Goal: Task Accomplishment & Management: Complete application form

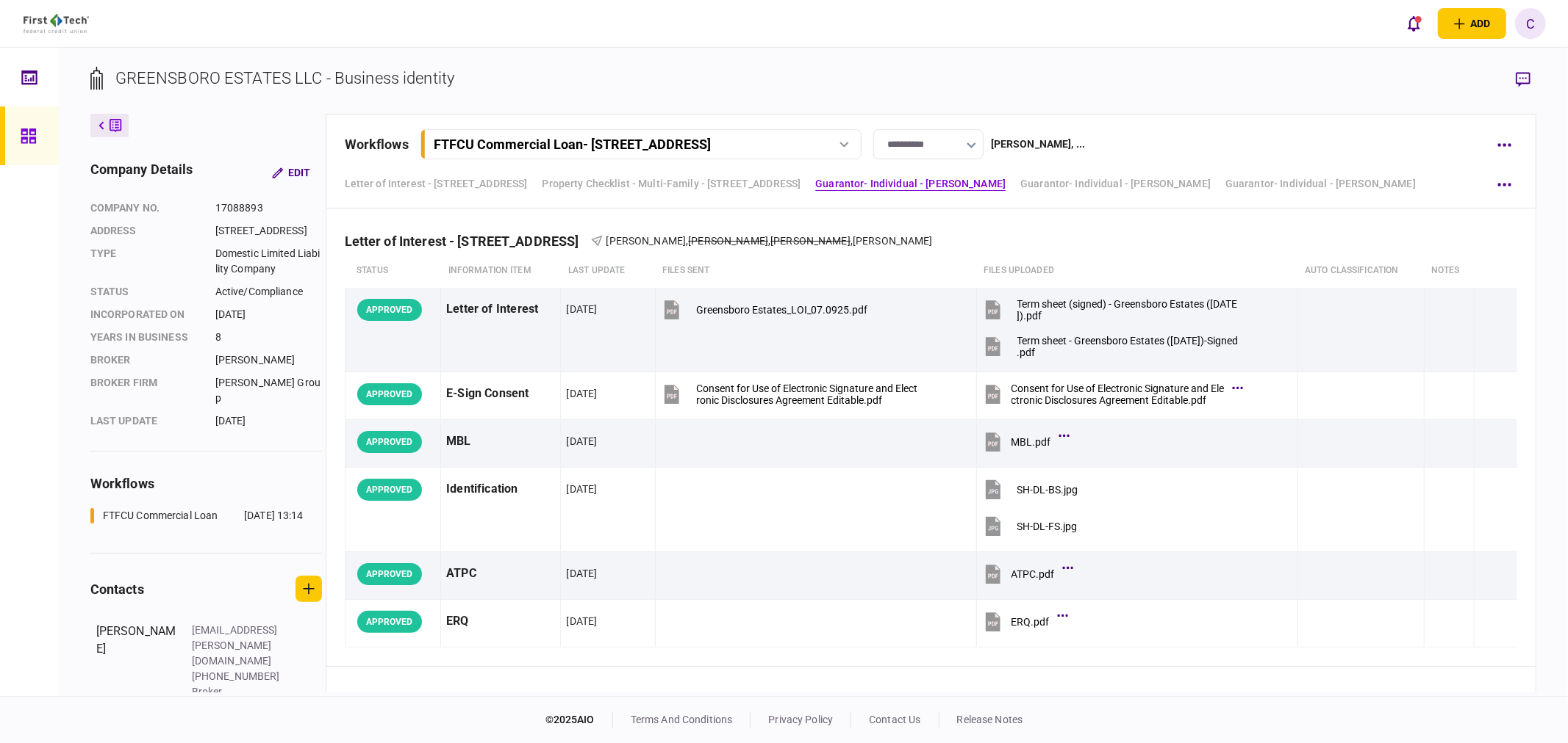
scroll to position [2682, 0]
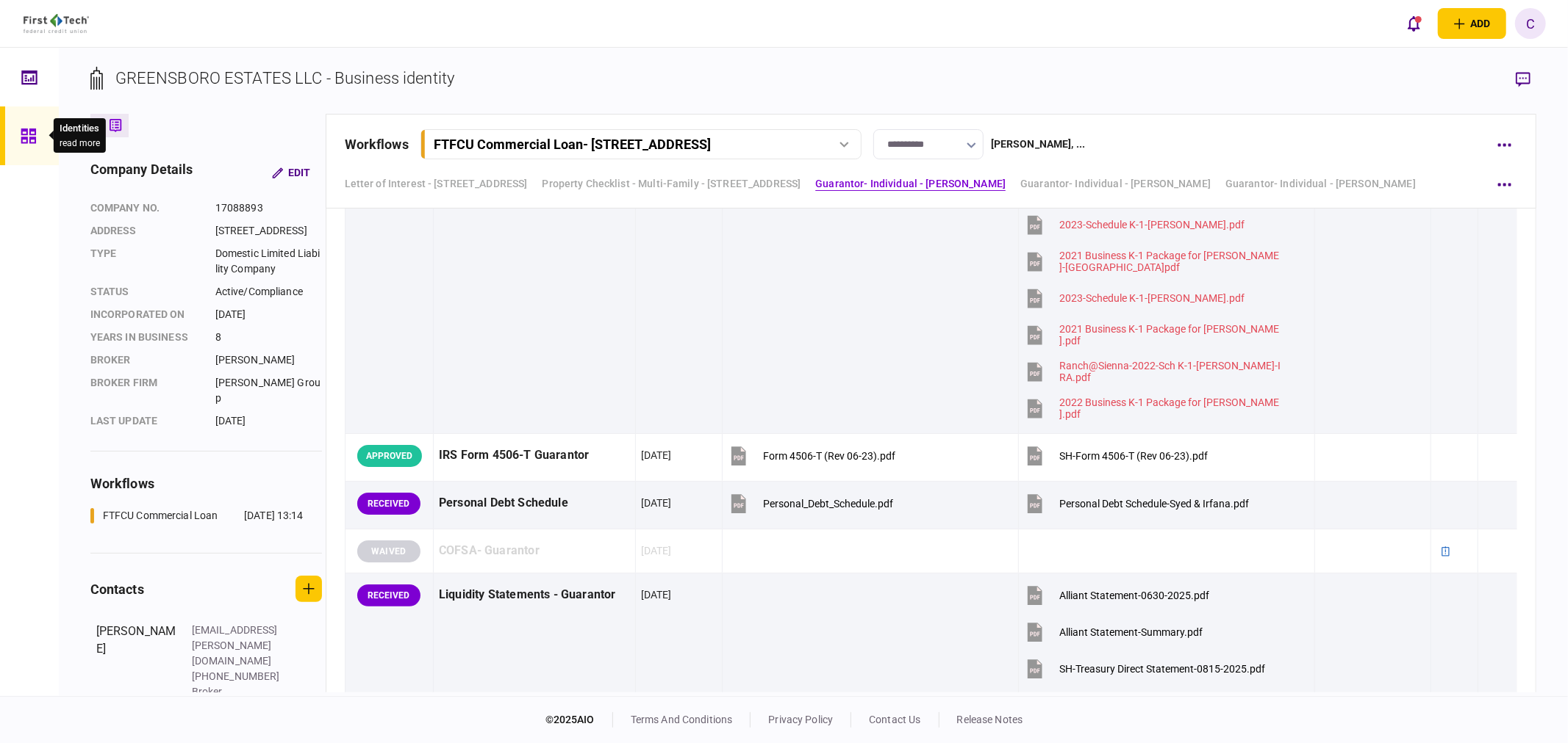
click at [21, 126] on div at bounding box center [32, 135] width 24 height 59
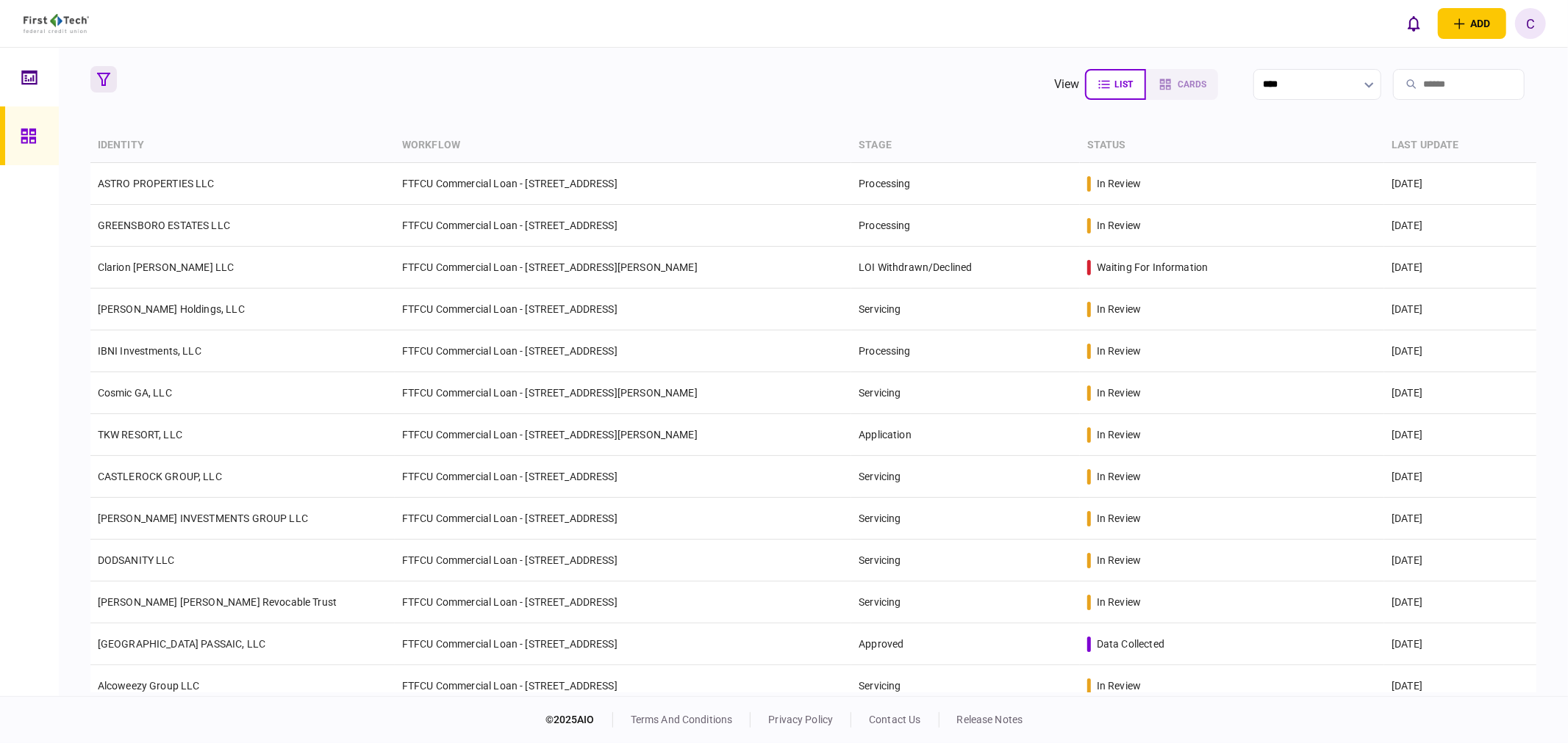
click at [107, 84] on icon "button" at bounding box center [103, 79] width 13 height 13
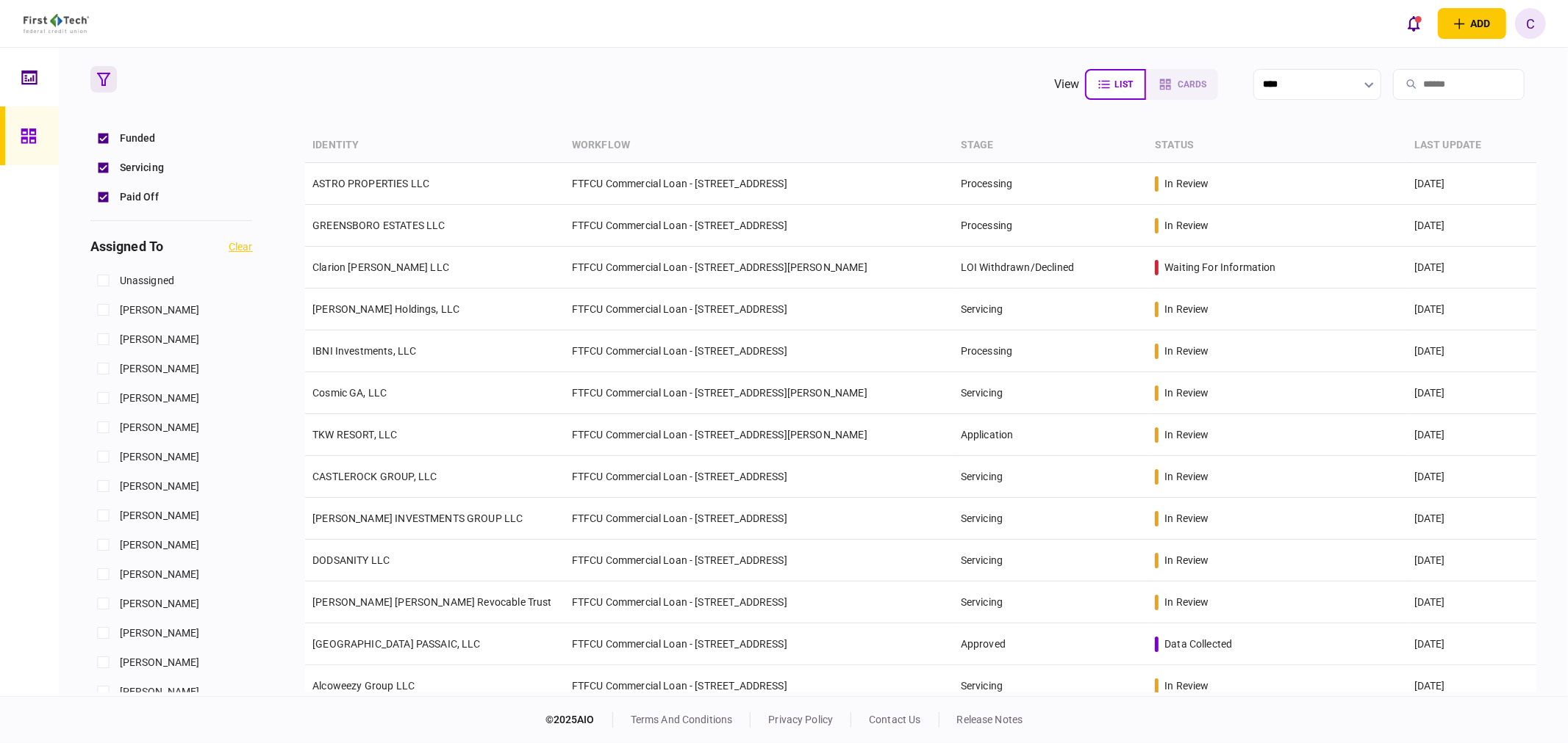
scroll to position [571, 0]
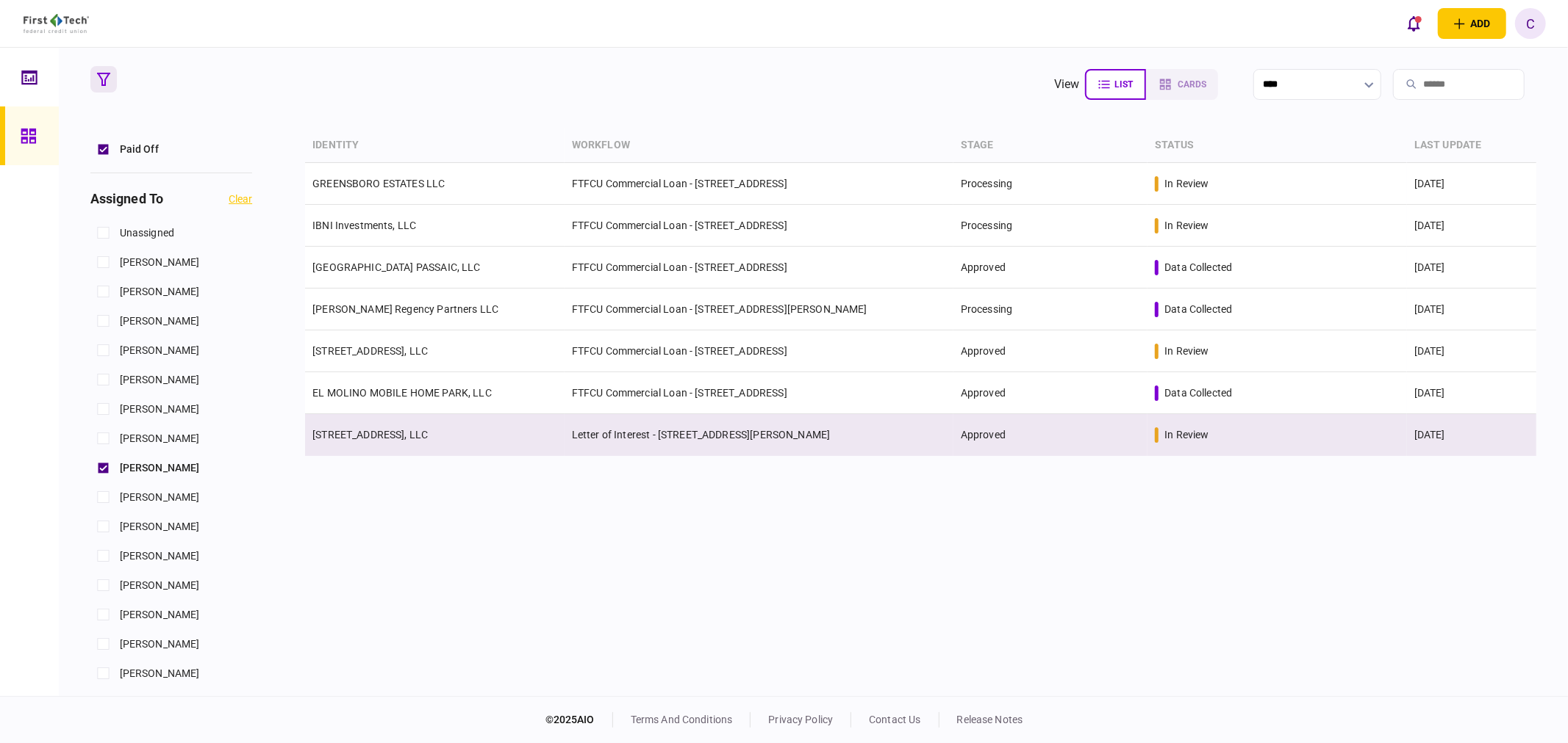
click at [384, 438] on link "[STREET_ADDRESS], LLC" at bounding box center [370, 435] width 116 height 11
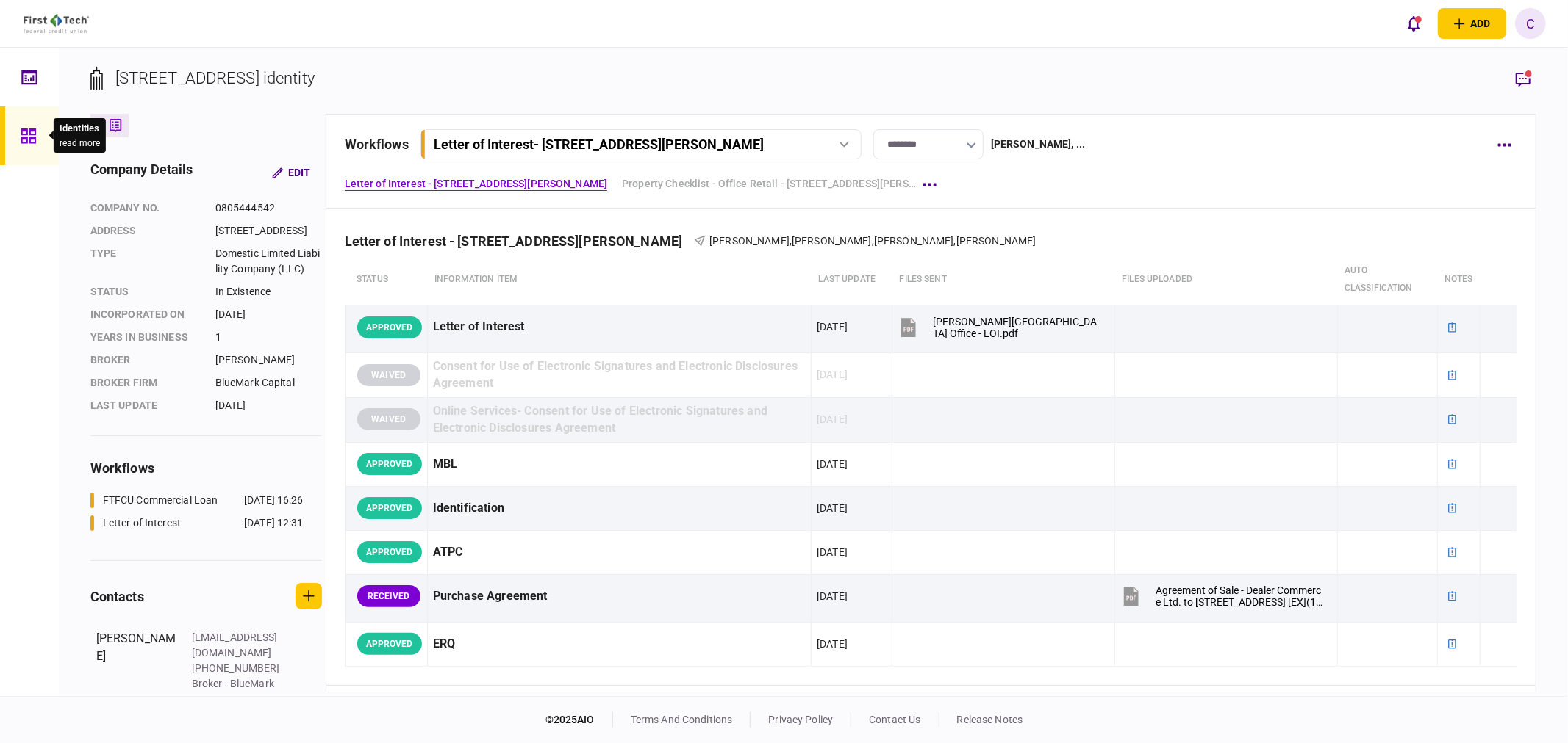
click at [38, 135] on div at bounding box center [32, 135] width 24 height 59
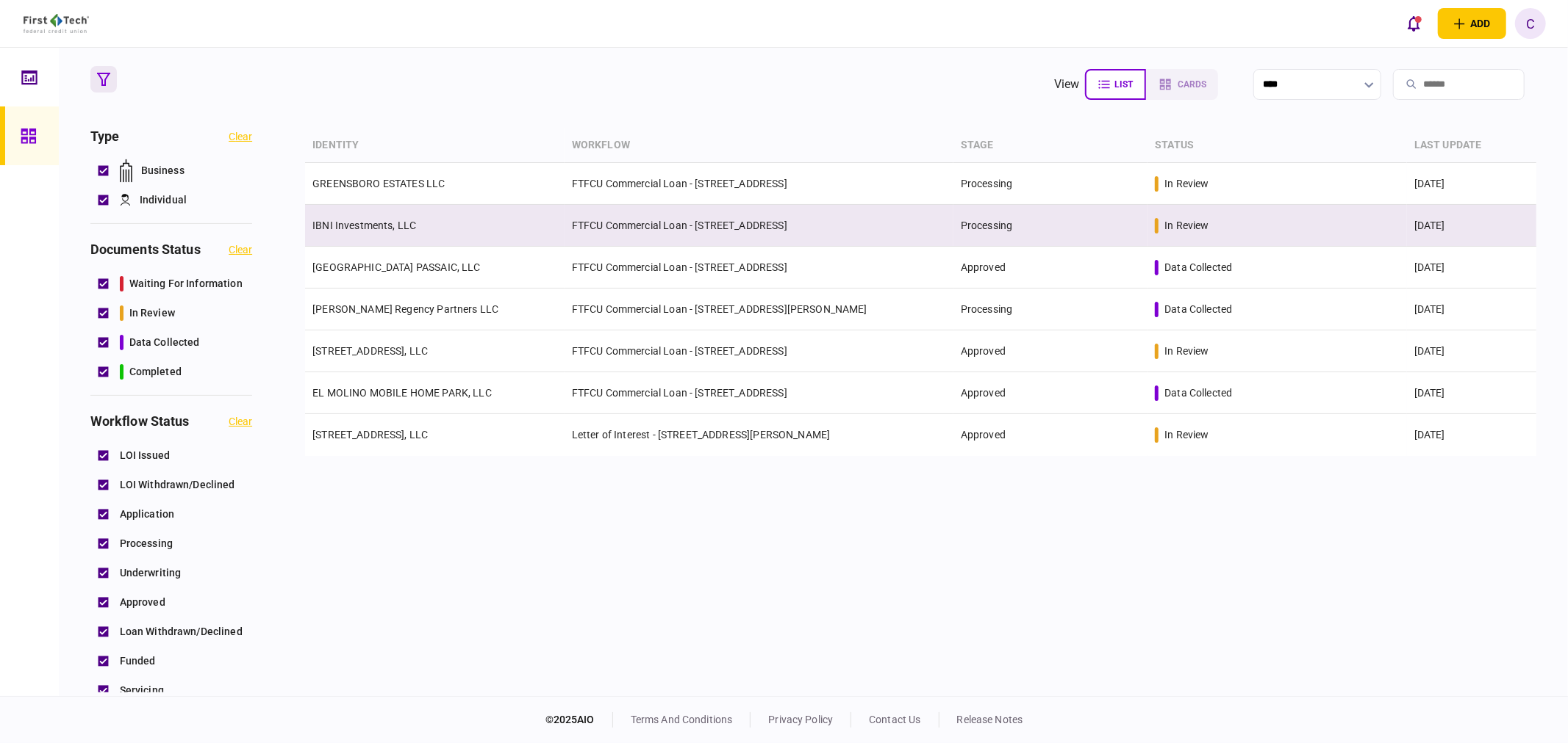
click at [364, 230] on link "IBNI Investments, LLC" at bounding box center [364, 225] width 103 height 11
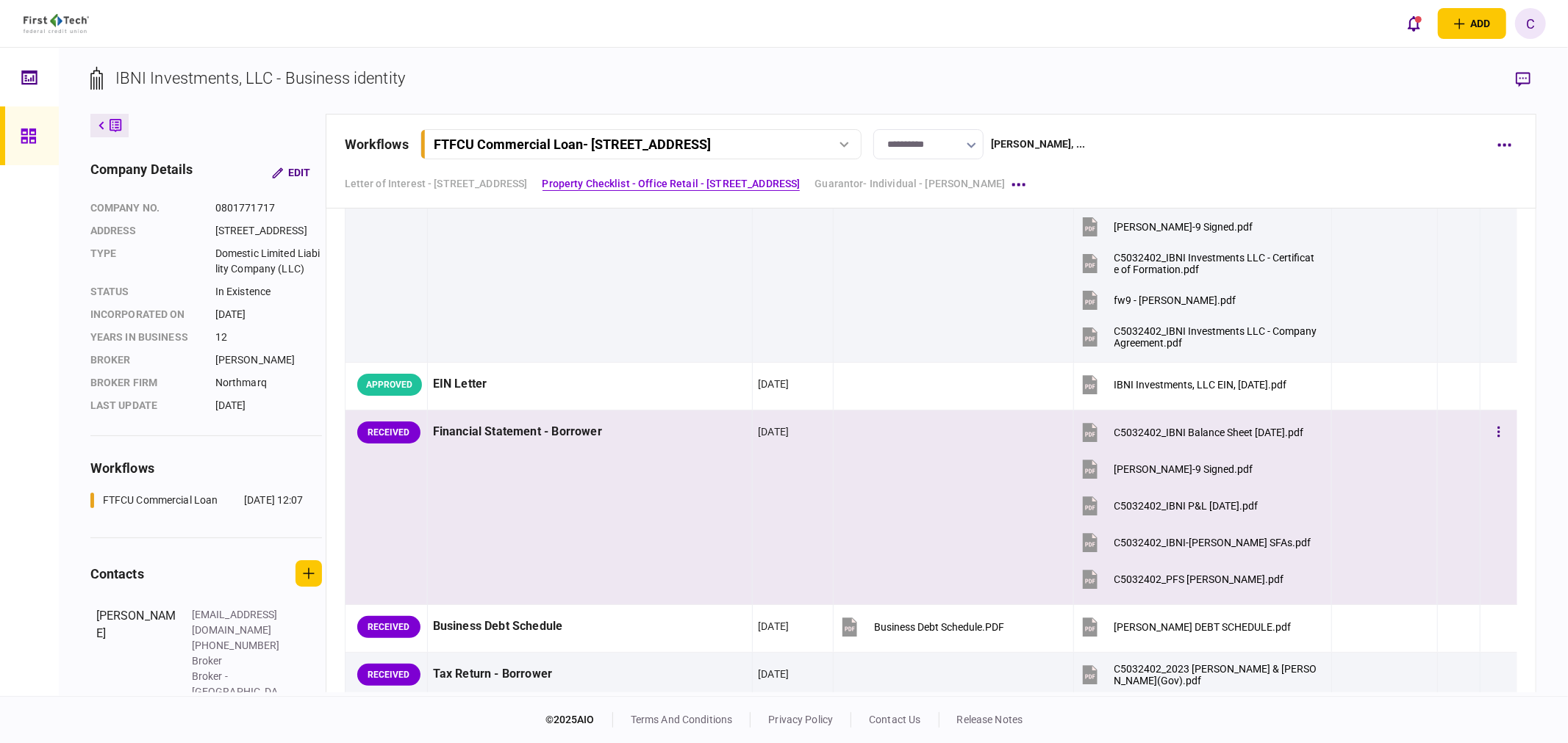
scroll to position [735, 0]
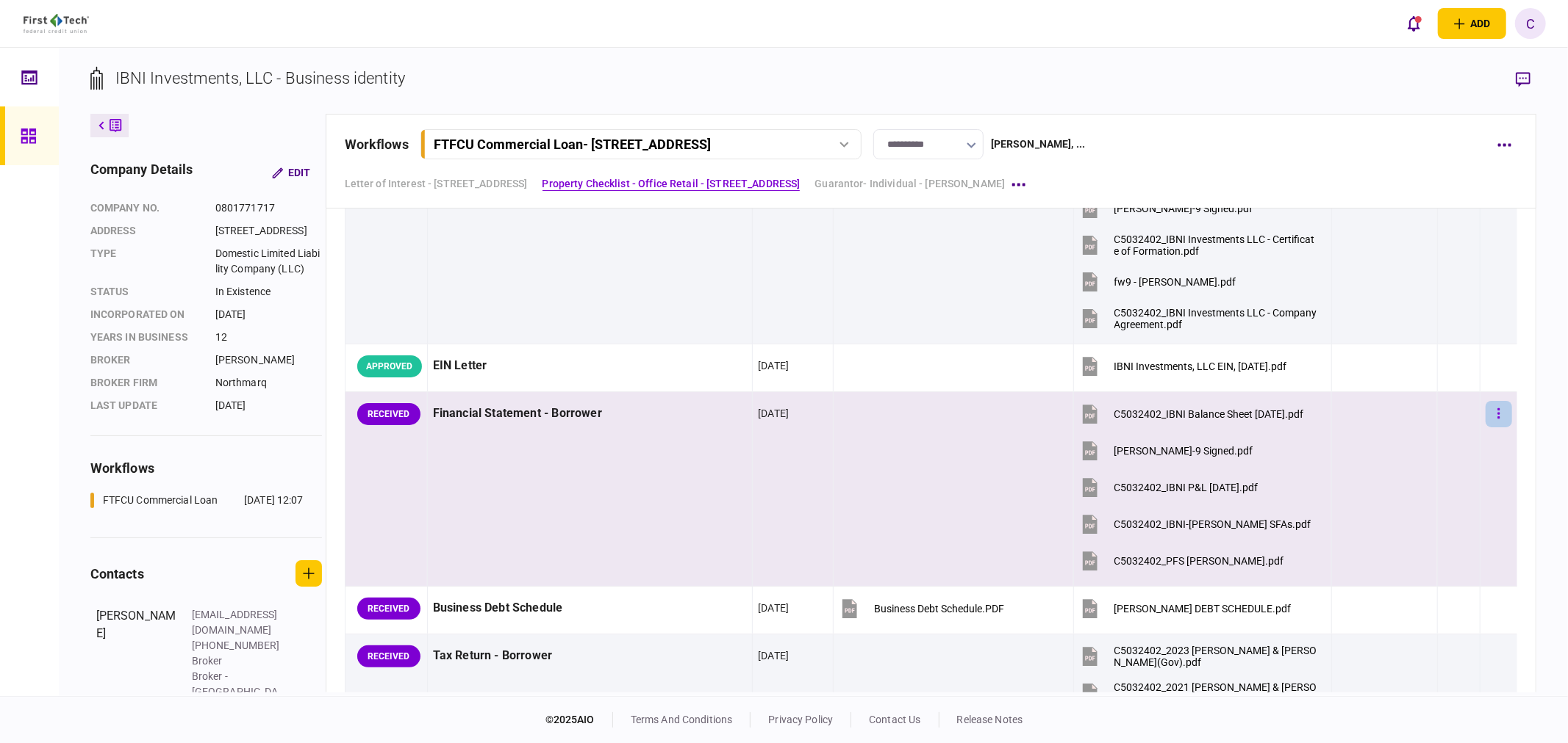
click at [1498, 414] on icon "button" at bounding box center [1498, 413] width 2 height 10
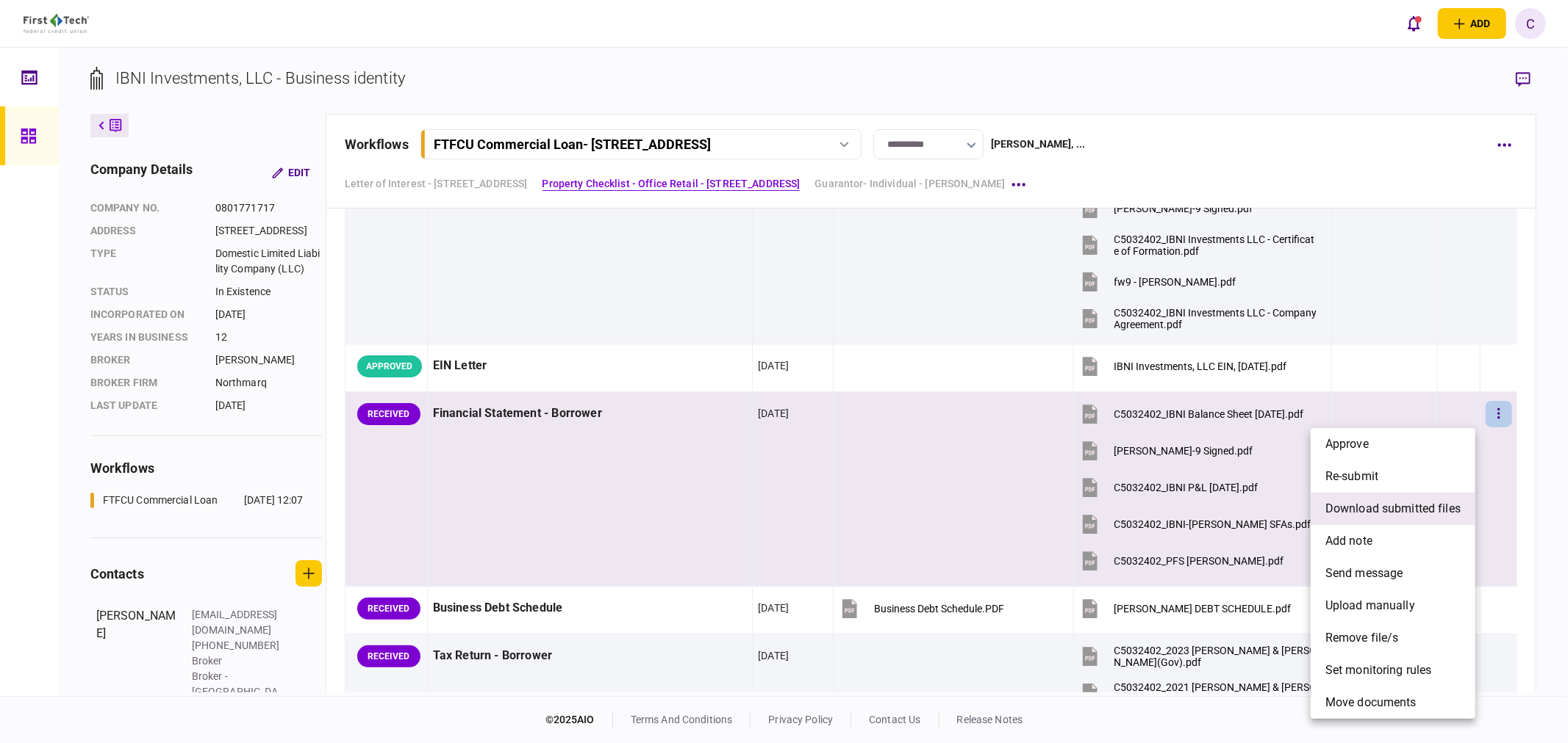
click at [1368, 505] on span "download submitted files" at bounding box center [1393, 509] width 136 height 18
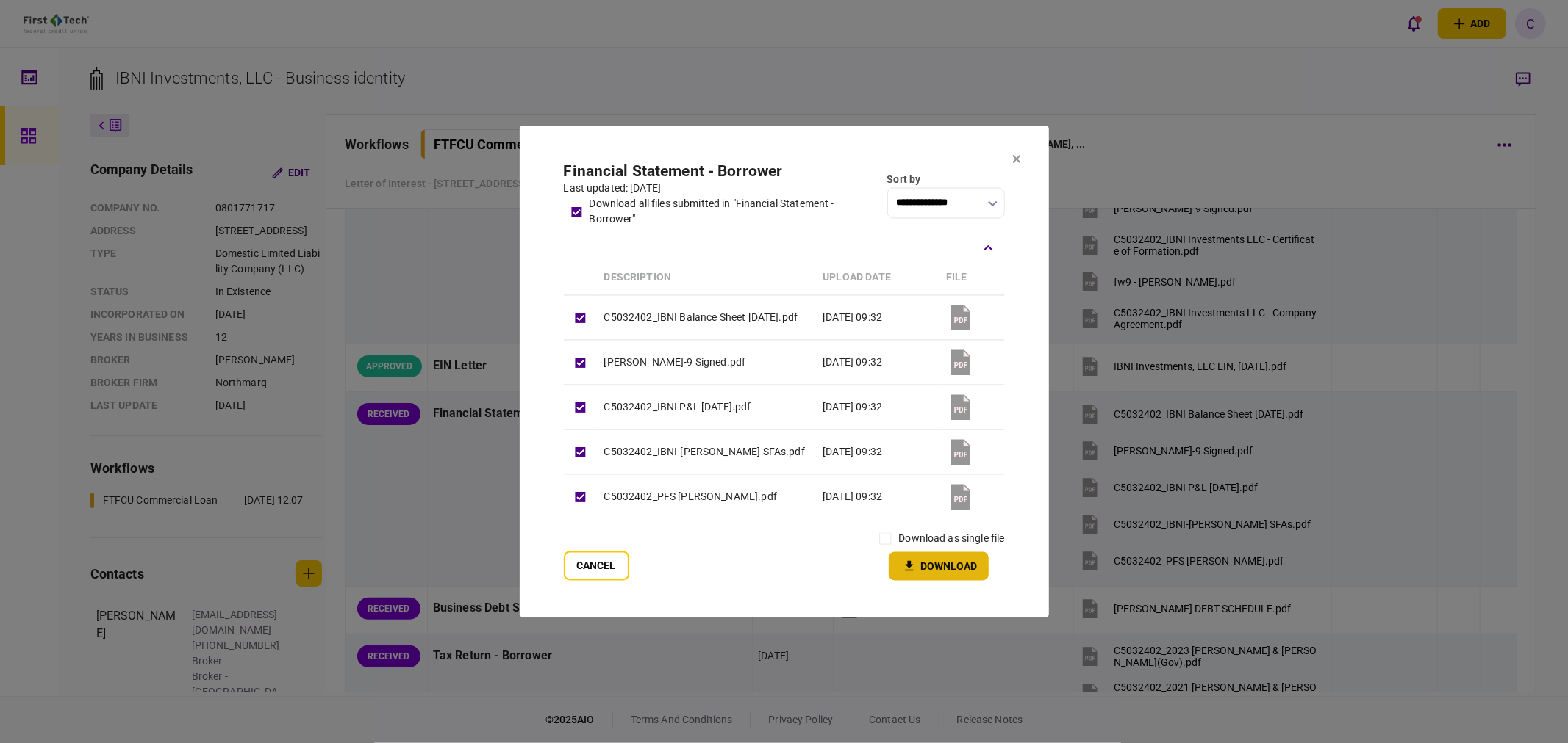
click at [959, 567] on button "Download" at bounding box center [939, 566] width 100 height 28
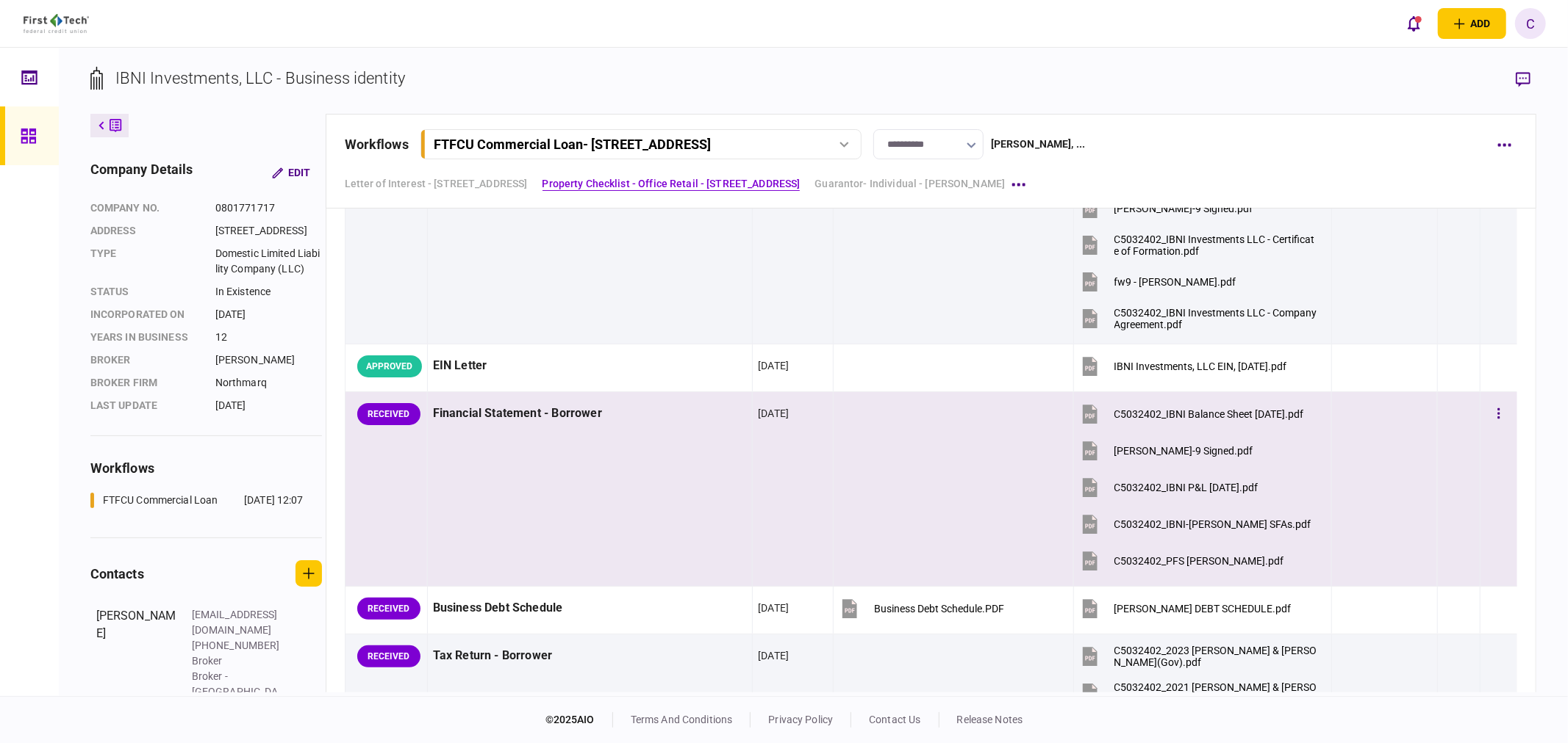
scroll to position [816, 0]
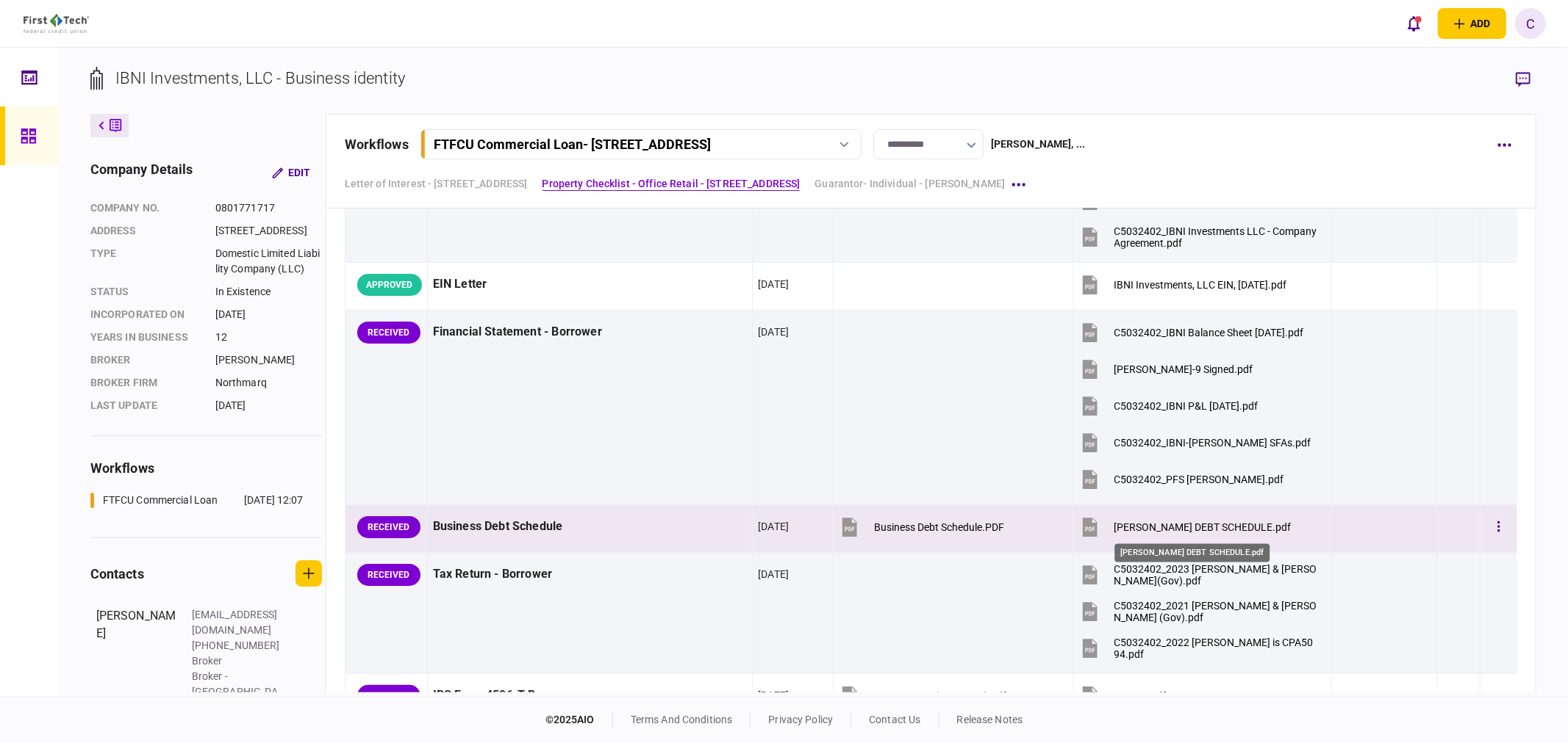
click at [1193, 531] on div "jOHNNY DEBT SCHEDULE.pdf" at bounding box center [1202, 527] width 177 height 11
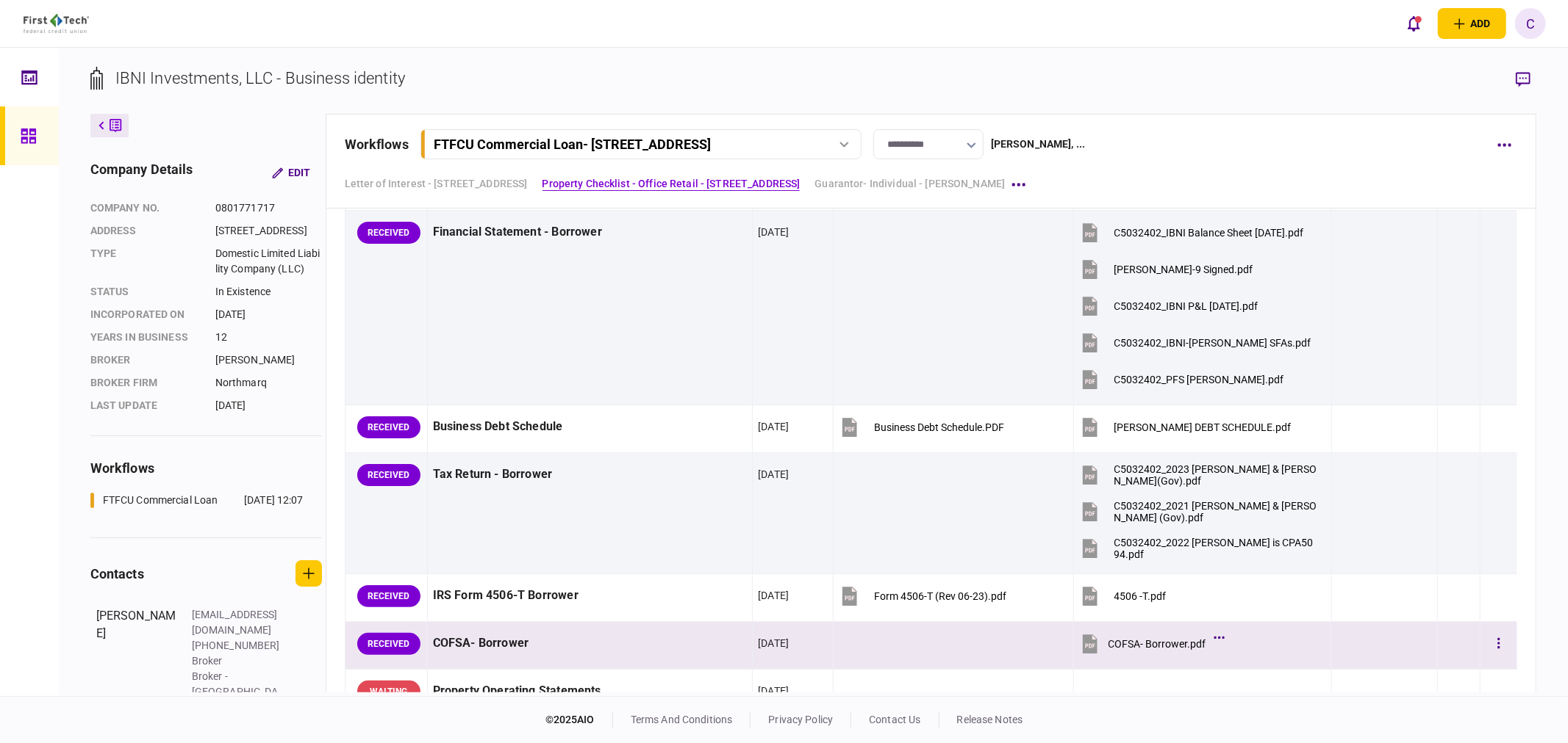
scroll to position [979, 0]
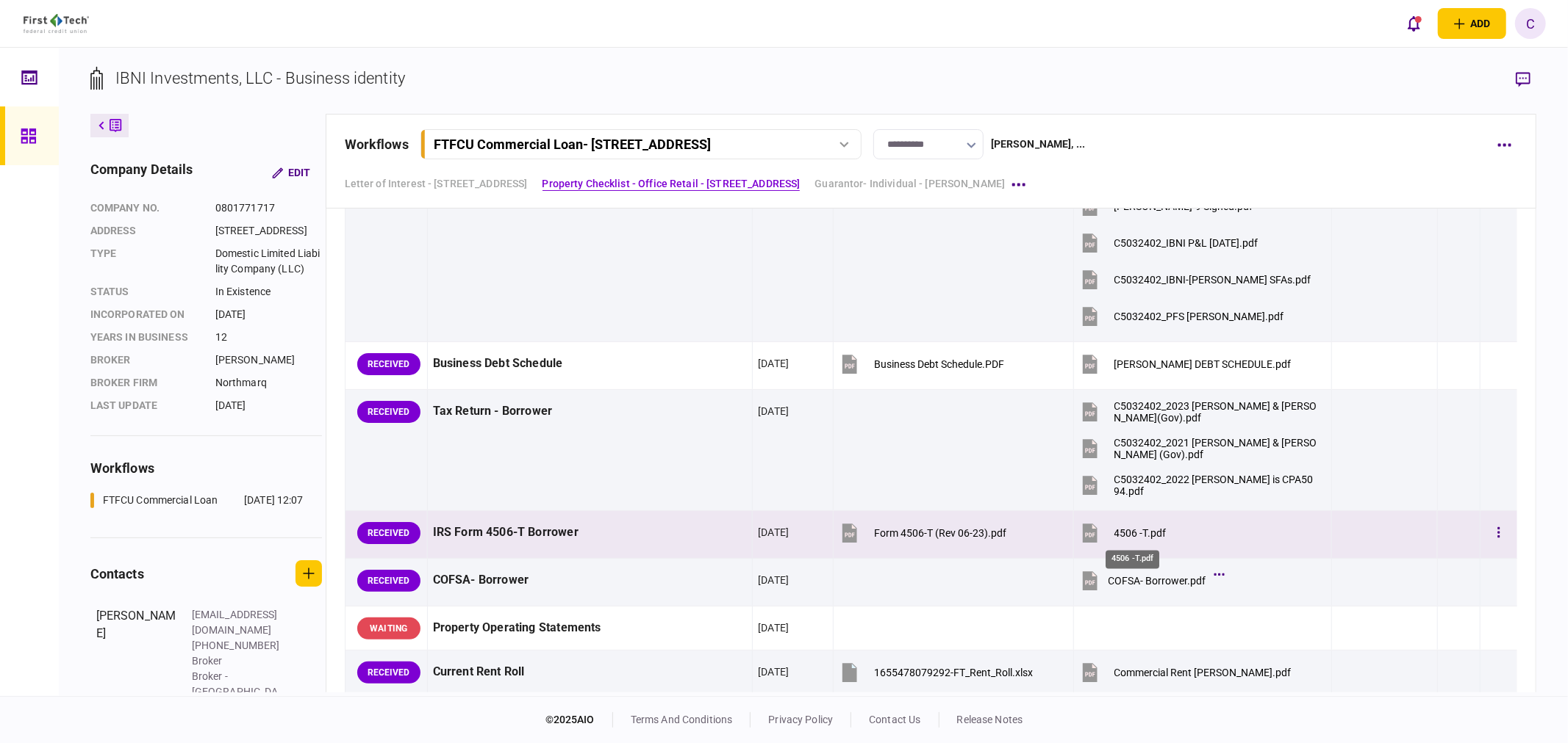
click at [1140, 538] on div "4506 -T.pdf" at bounding box center [1140, 533] width 52 height 11
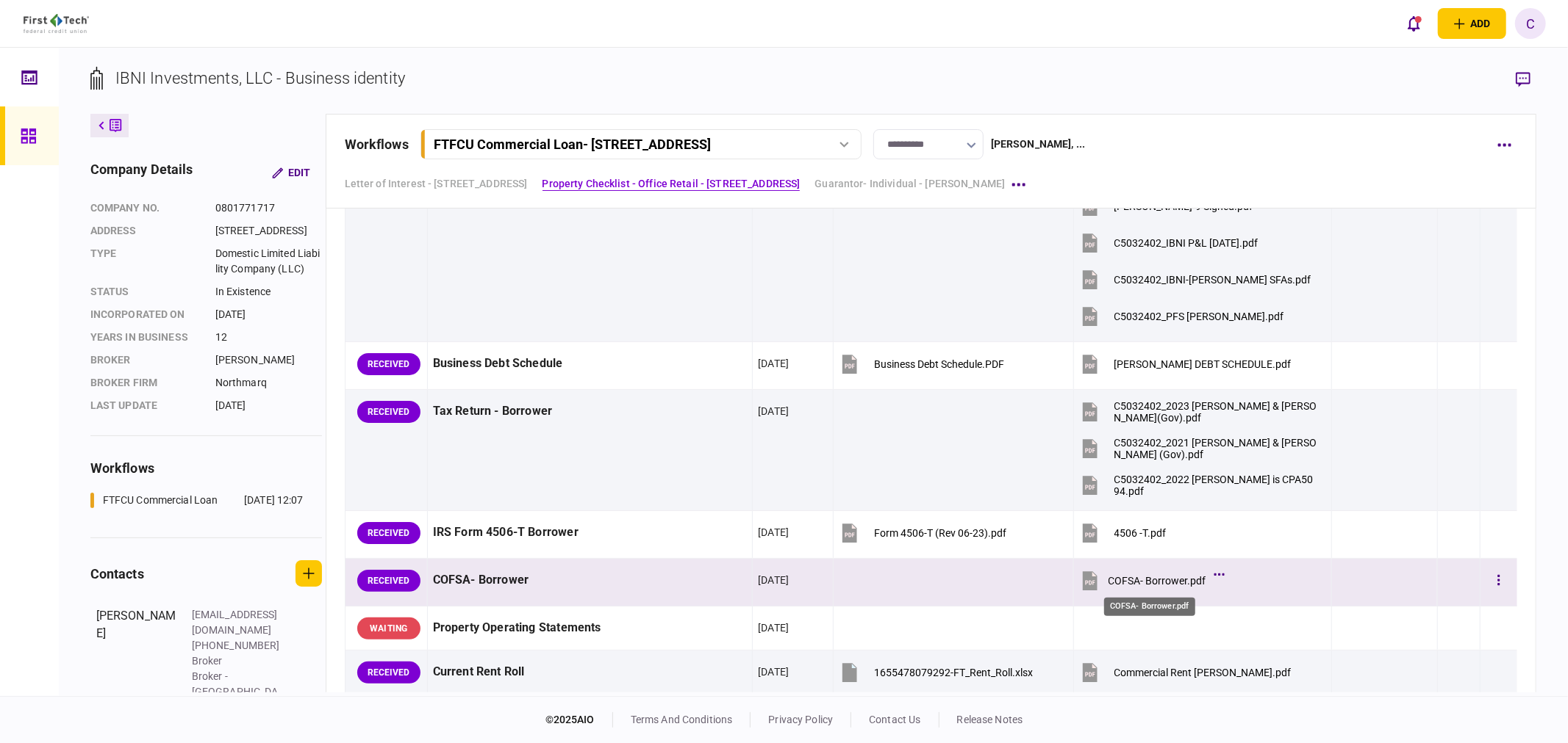
click at [1157, 582] on div "COFSA- Borrower.pdf" at bounding box center [1158, 581] width 98 height 11
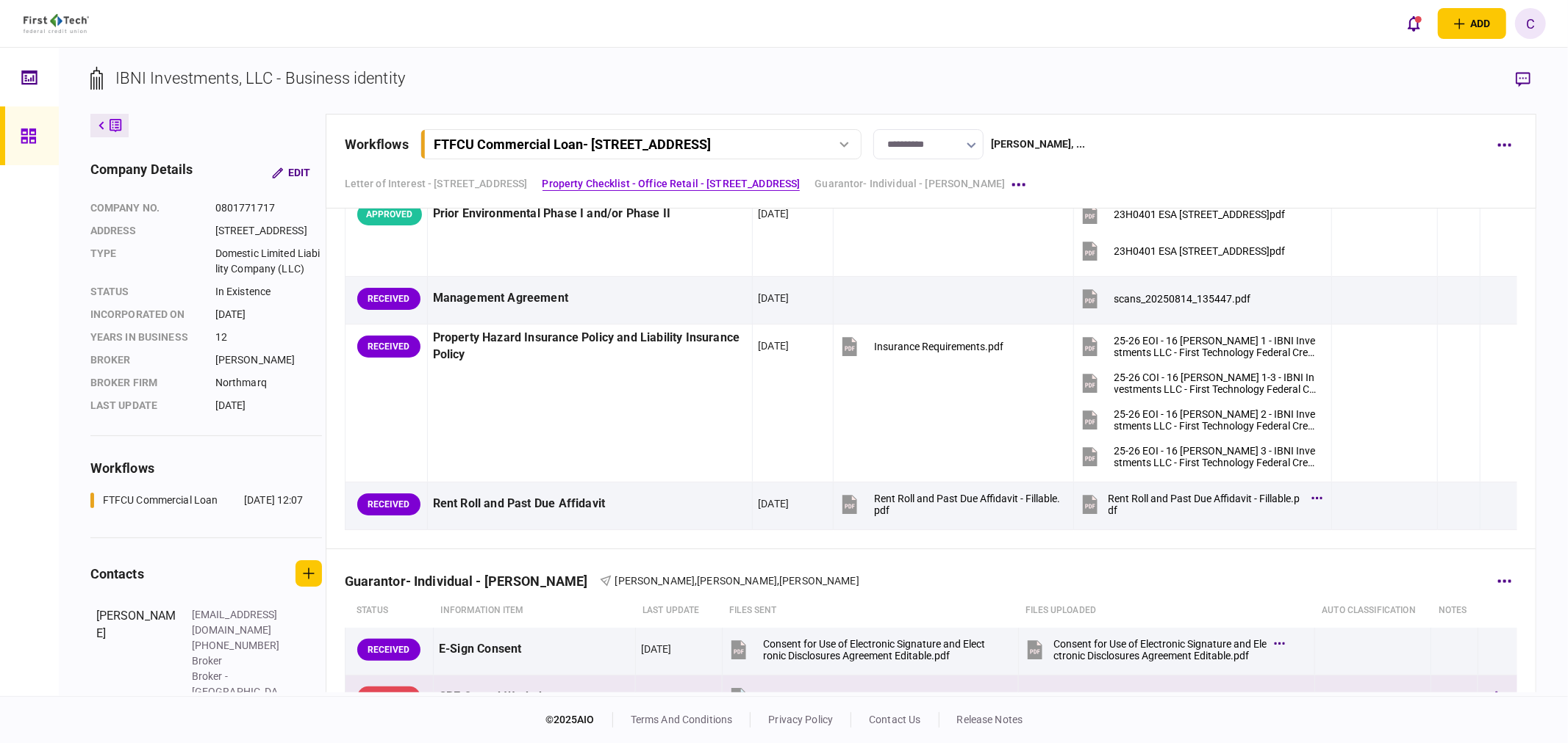
scroll to position [2121, 0]
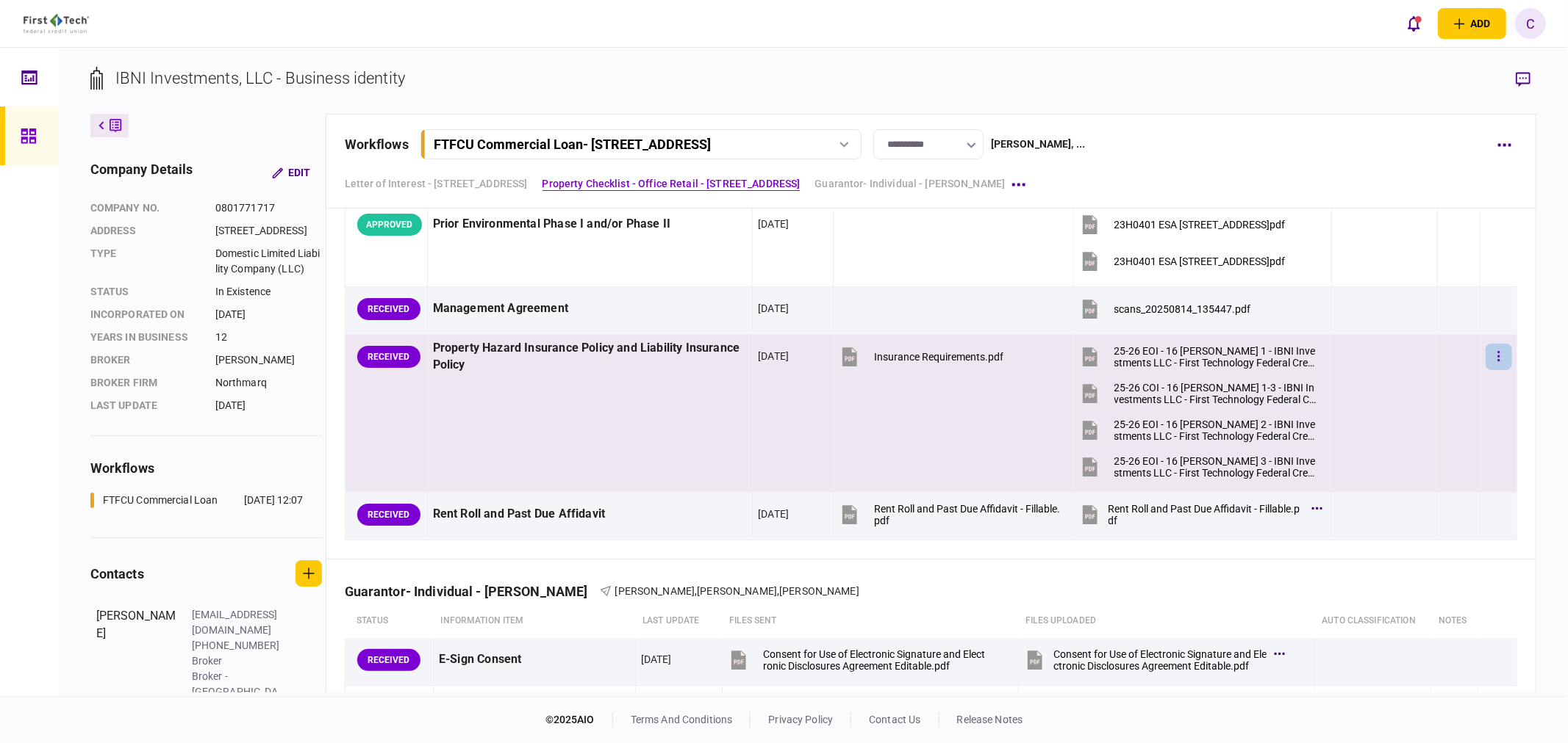
click at [1497, 351] on icon "button" at bounding box center [1498, 357] width 3 height 14
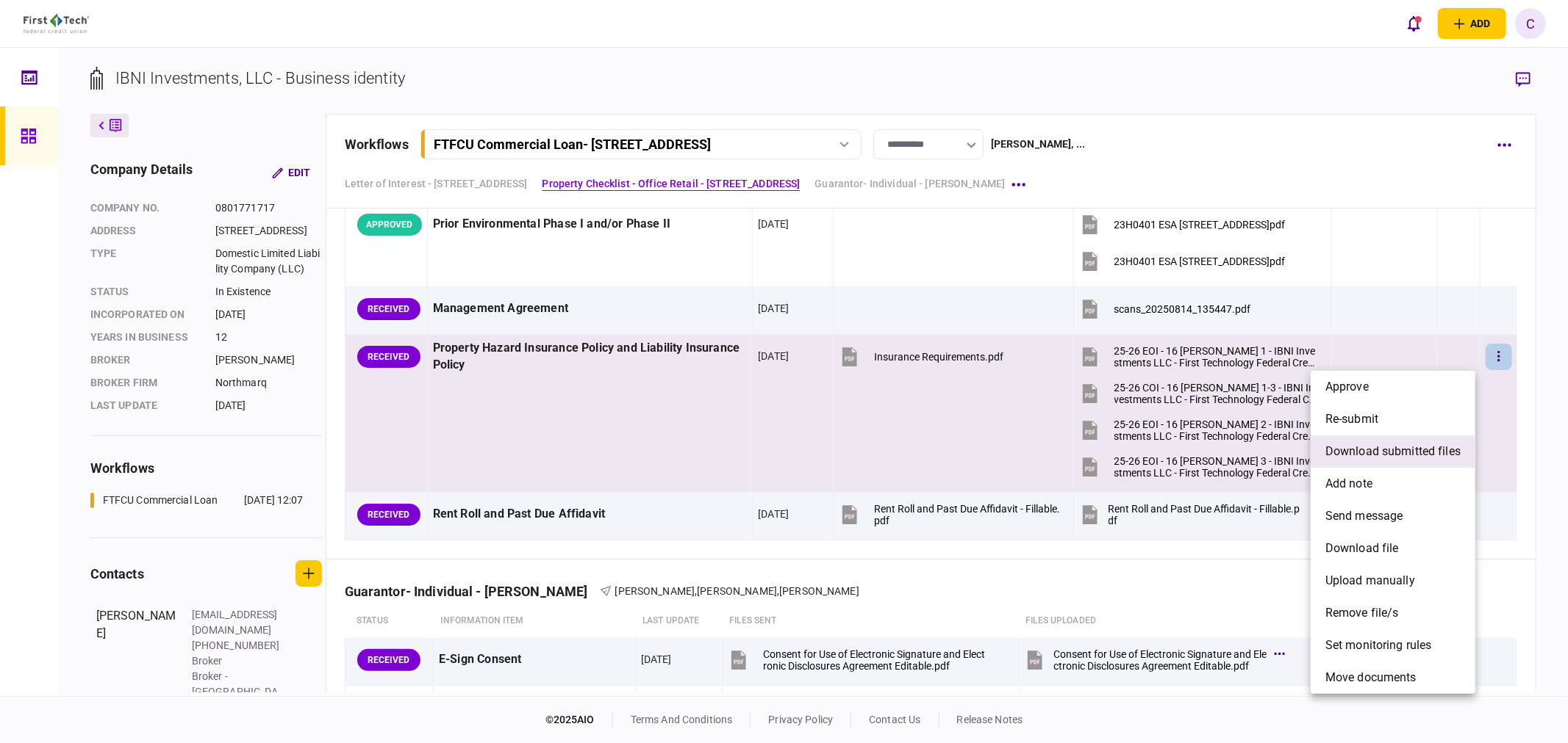
click at [1363, 449] on span "download submitted files" at bounding box center [1393, 451] width 136 height 18
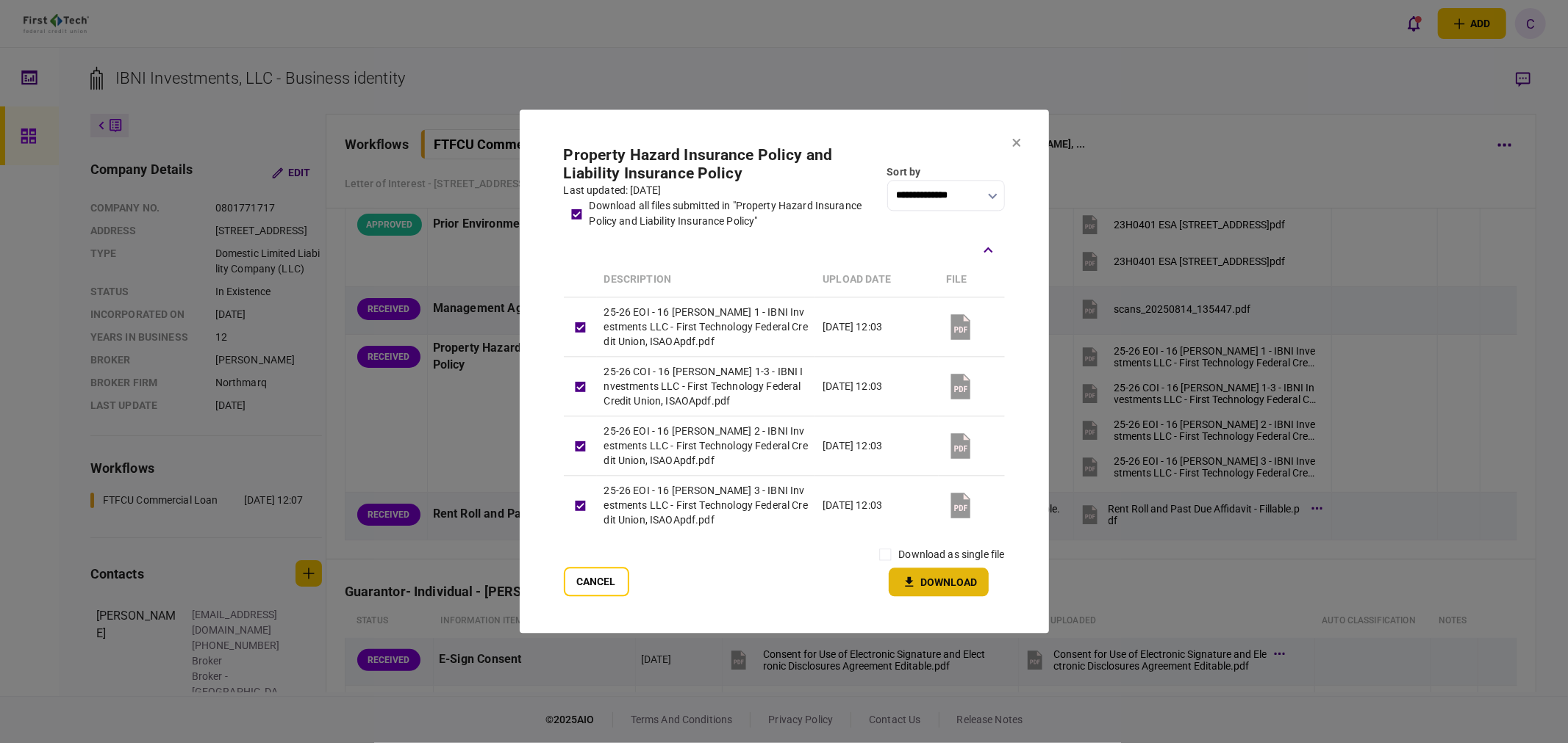
click at [925, 578] on button "Download" at bounding box center [939, 582] width 100 height 28
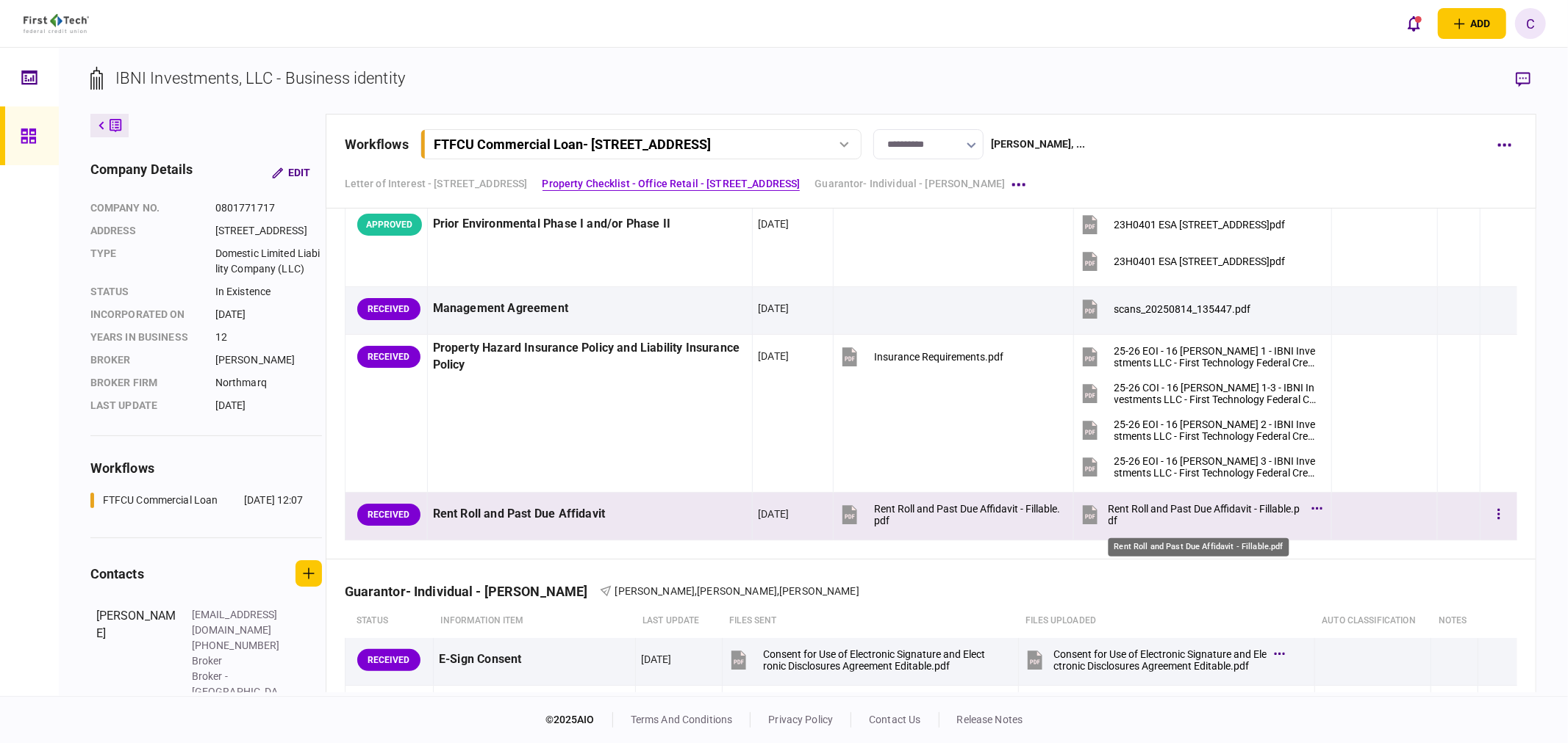
click at [1143, 514] on div "Rent Roll and Past Due Affidavit - Fillable.pdf" at bounding box center [1206, 515] width 195 height 24
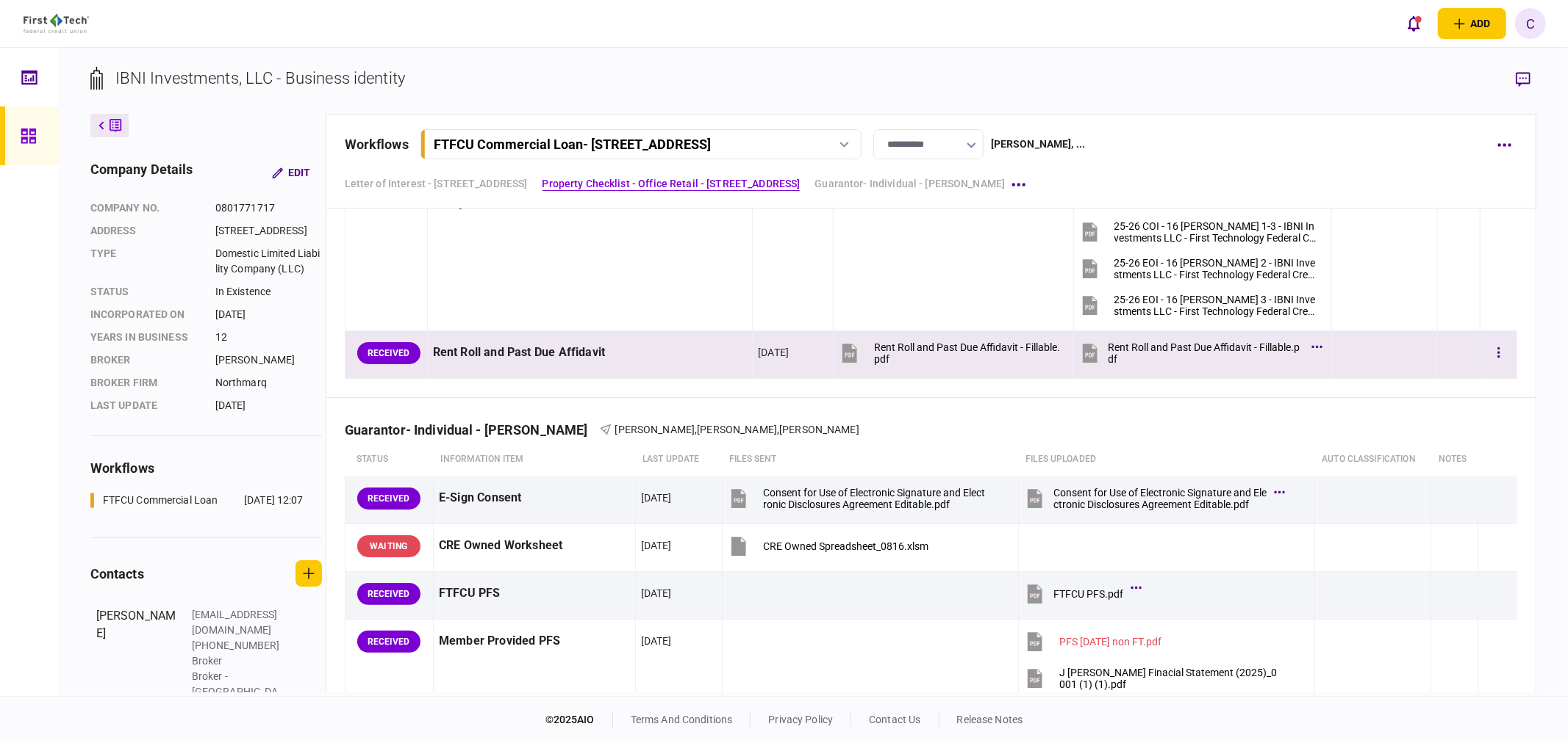
scroll to position [2285, 0]
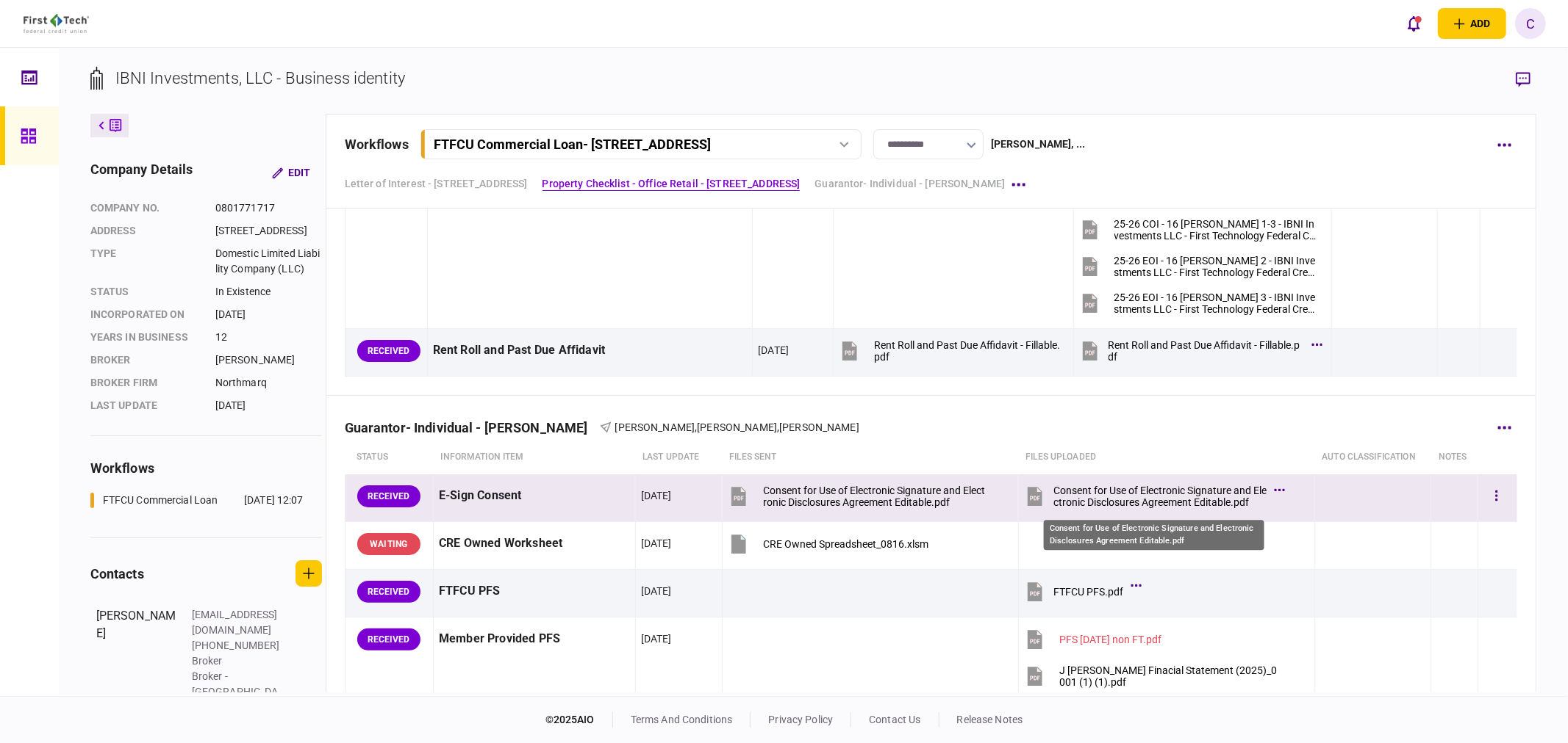
click at [1178, 500] on div "Consent for Use of Electronic Signature and Electronic Disclosures Agreement Ed…" at bounding box center [1160, 497] width 213 height 24
click at [1491, 490] on button "button" at bounding box center [1496, 497] width 27 height 27
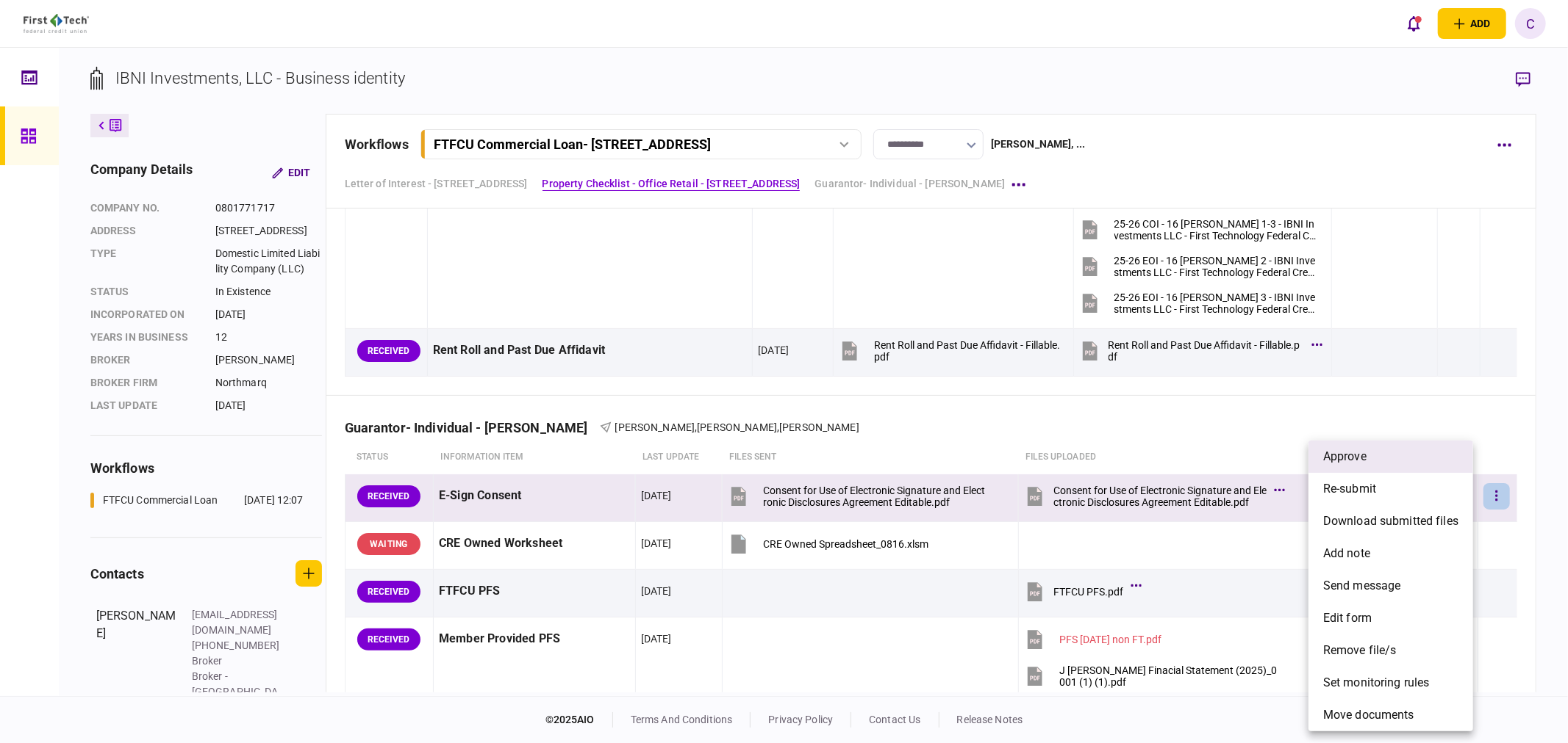
click at [1334, 456] on span "approve" at bounding box center [1344, 457] width 44 height 18
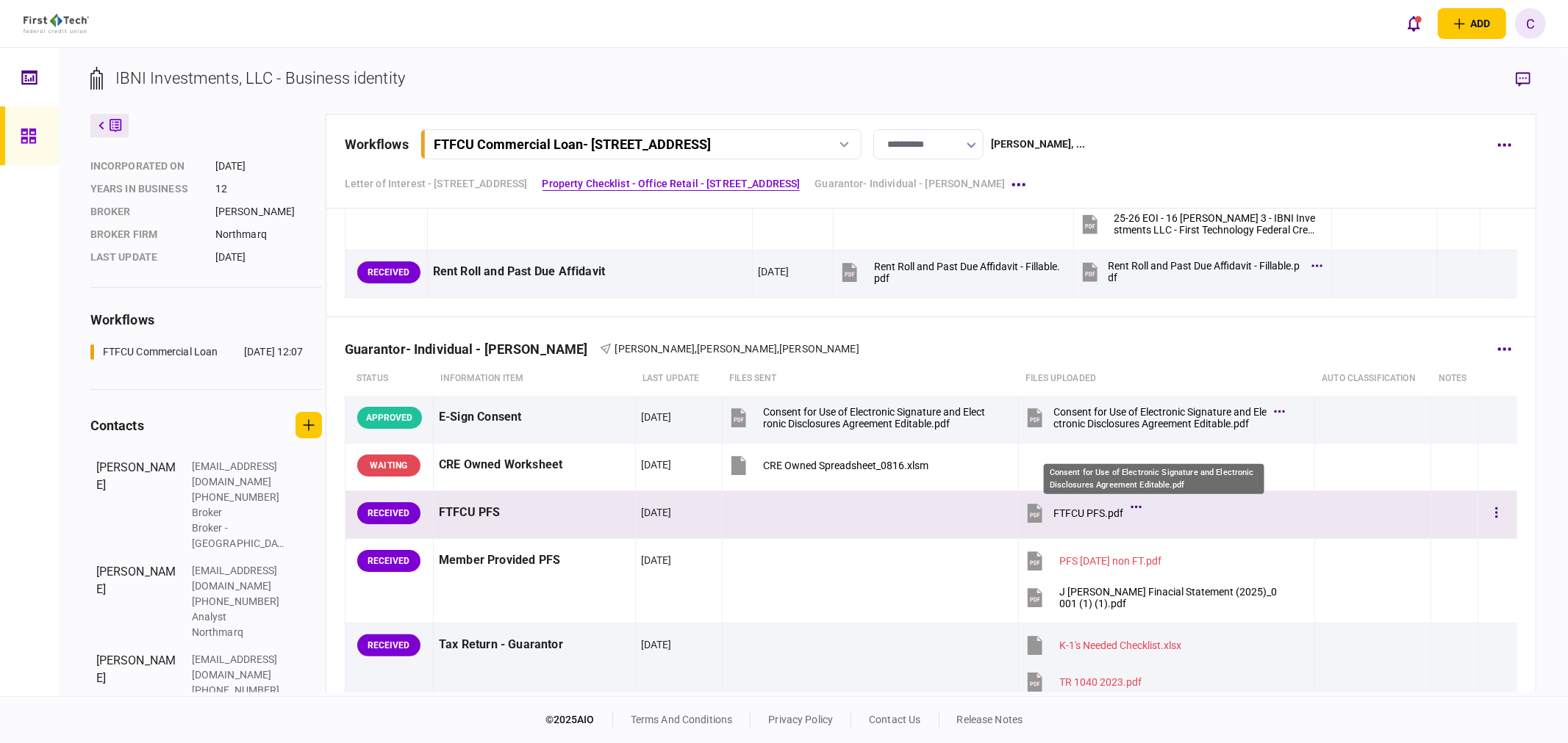
scroll to position [2367, 0]
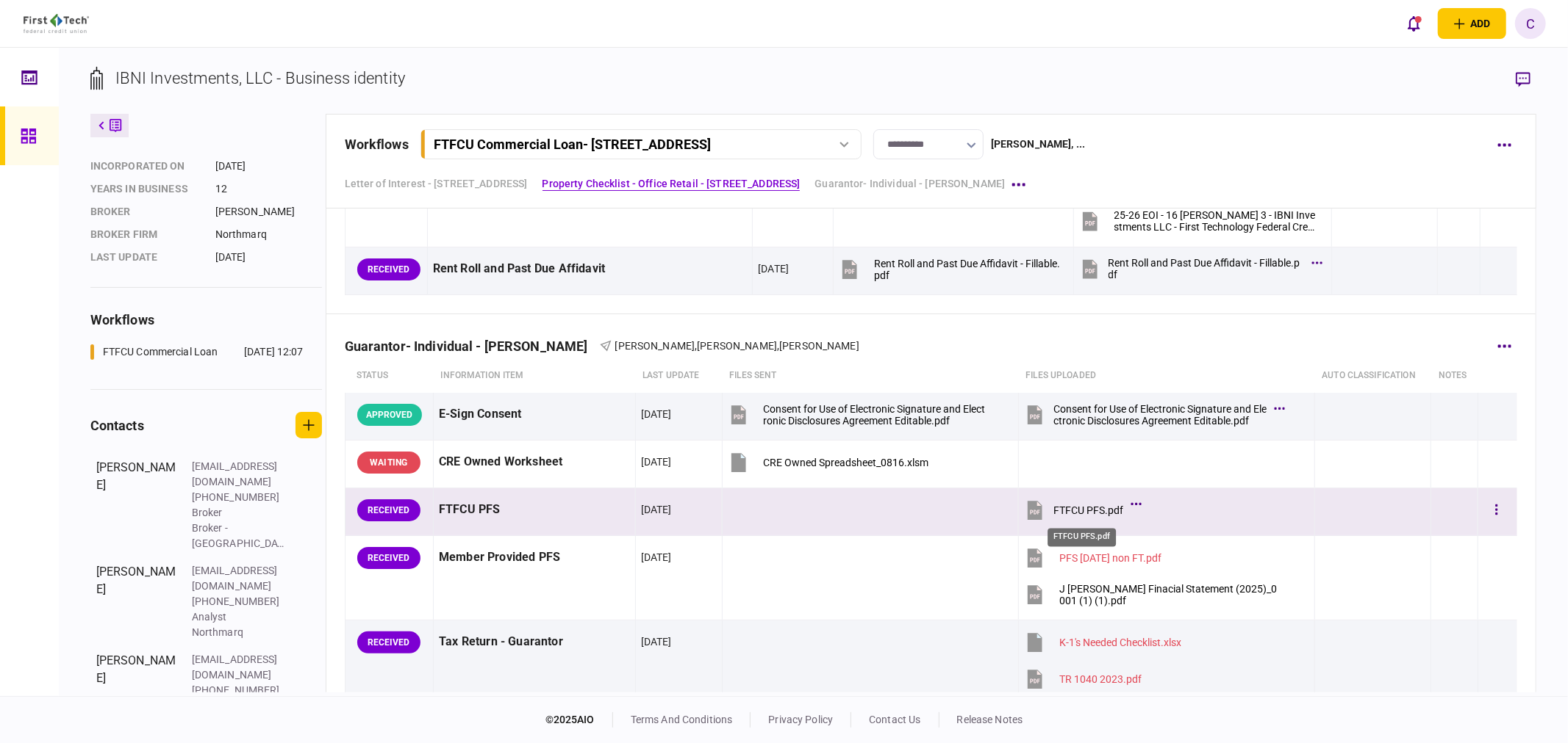
click at [1092, 512] on div "FTFCU PFS.pdf" at bounding box center [1088, 510] width 70 height 11
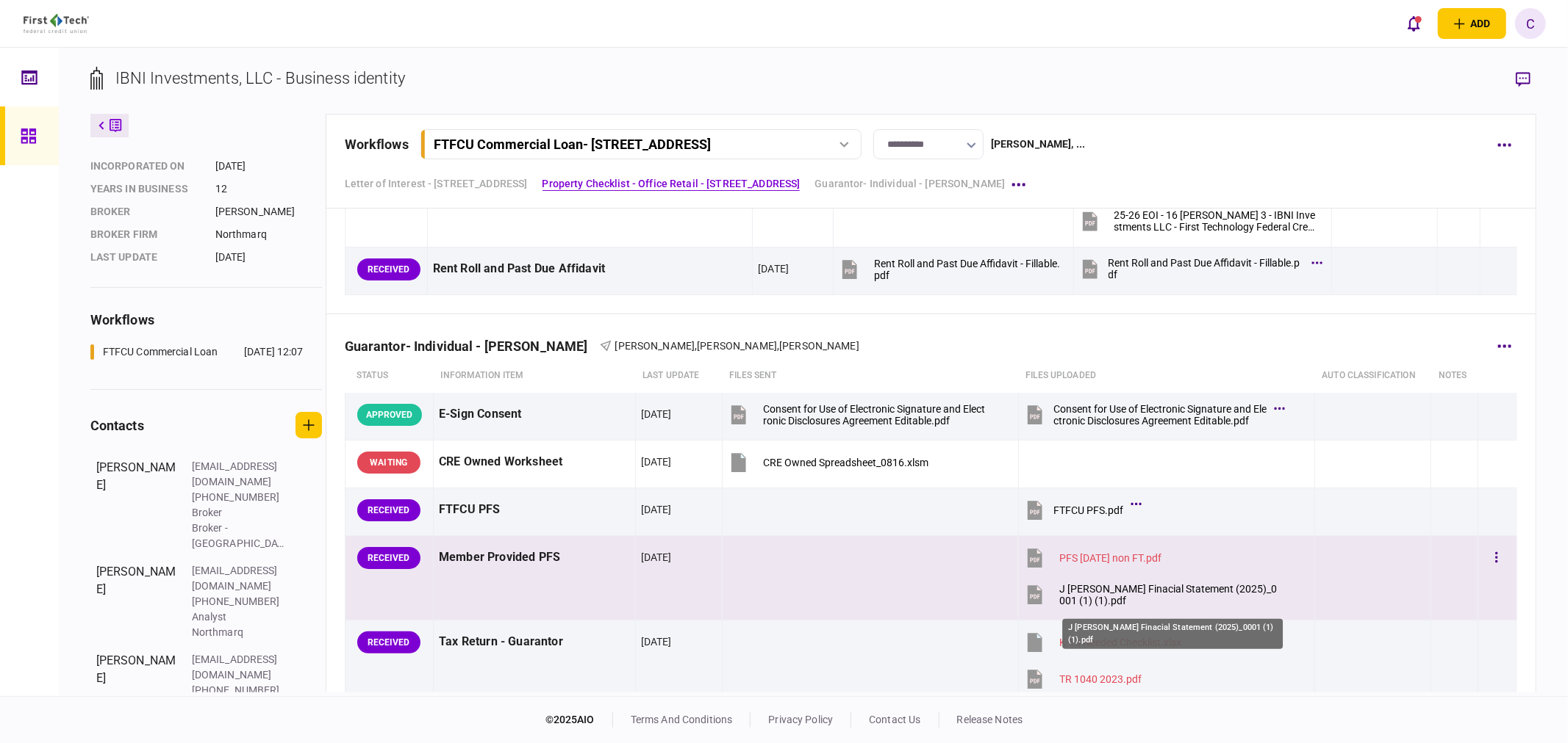
click at [1098, 594] on div "J Ganim Finacial Statement (2025)_0001 (1) (1).pdf" at bounding box center [1170, 595] width 222 height 24
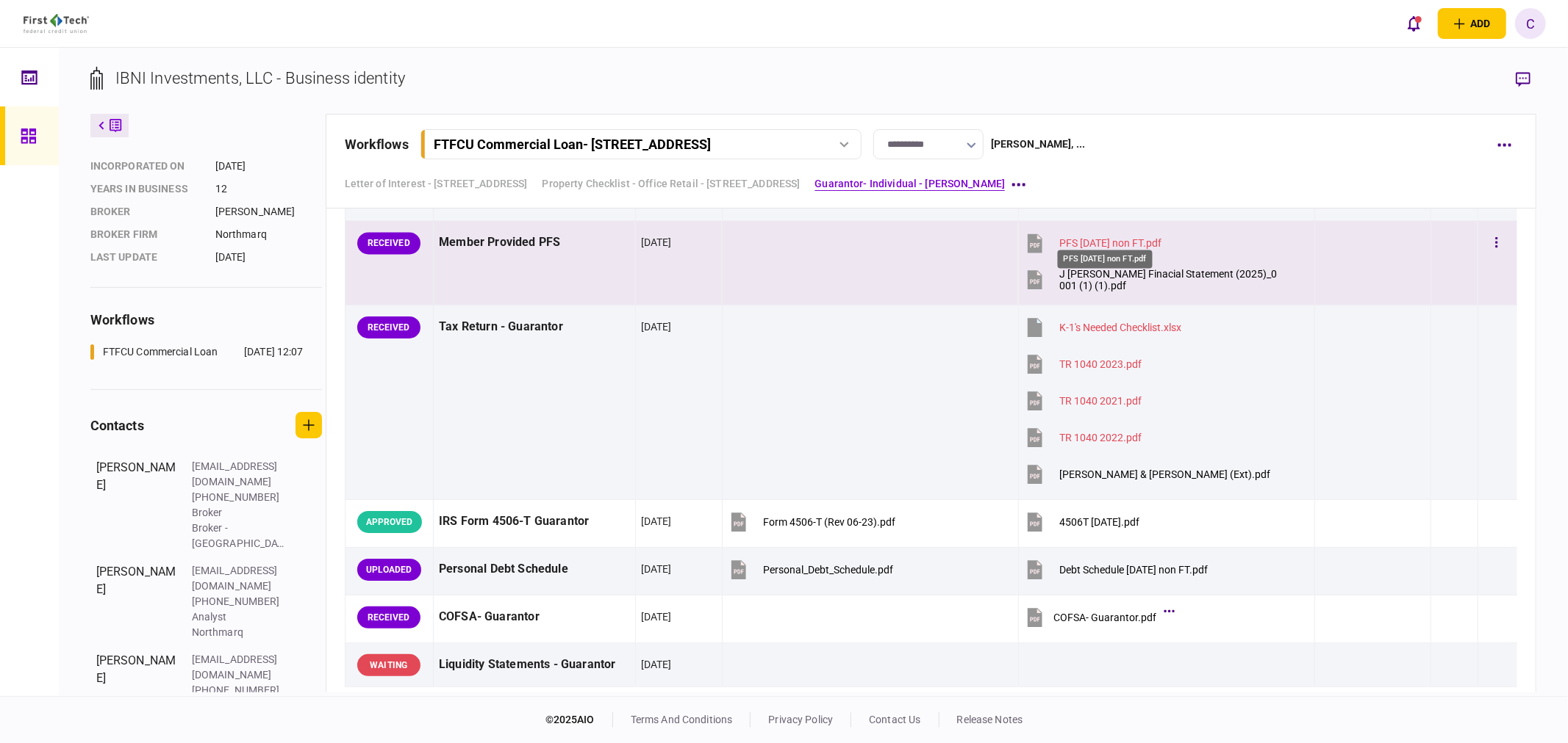
scroll to position [2693, 0]
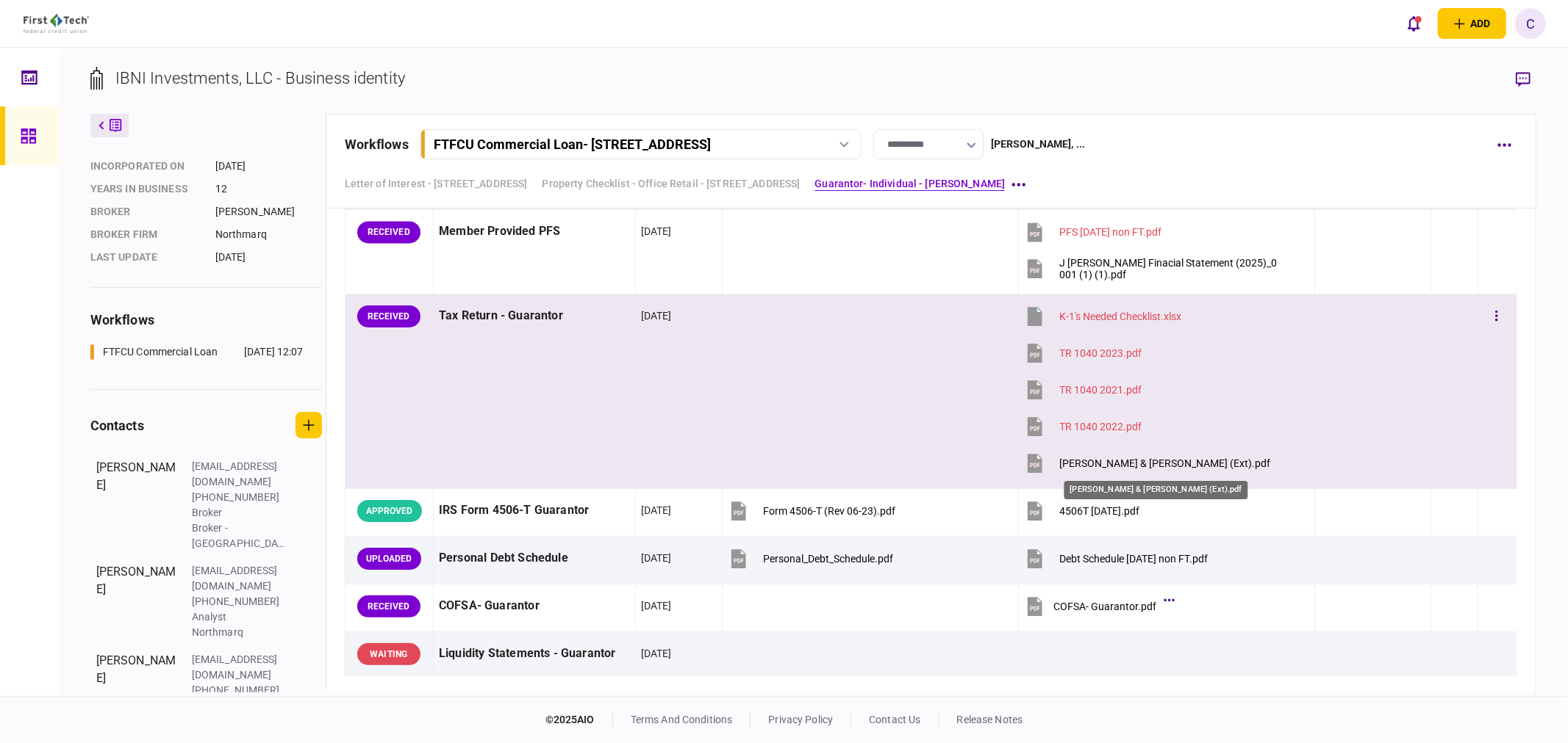
click at [1152, 467] on div "GANIM, JOHNNY I & SANDRA (Ext).pdf" at bounding box center [1165, 463] width 211 height 11
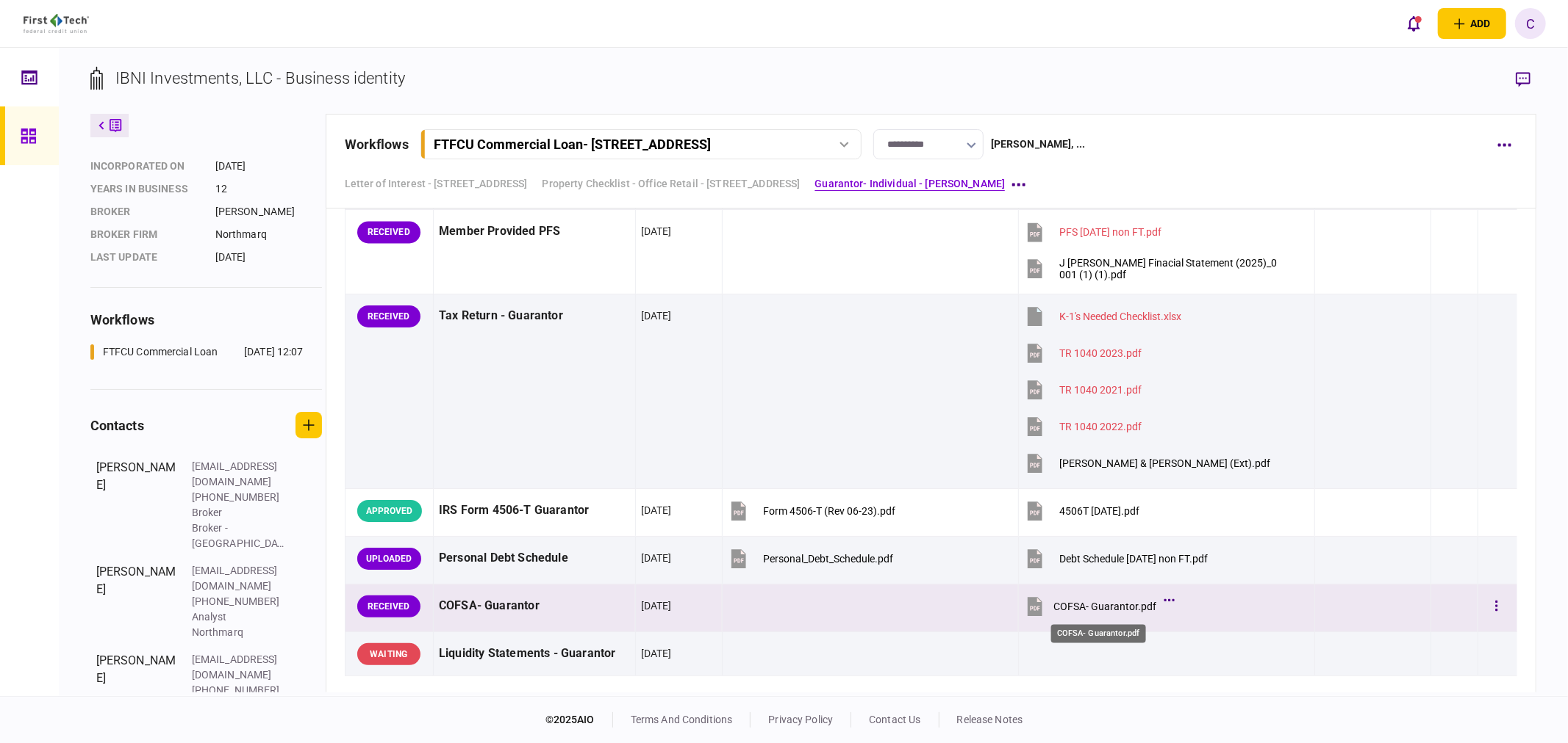
click at [1106, 610] on div "COFSA- Guarantor.pdf" at bounding box center [1105, 606] width 103 height 11
click at [1495, 611] on icon "button" at bounding box center [1496, 605] width 2 height 10
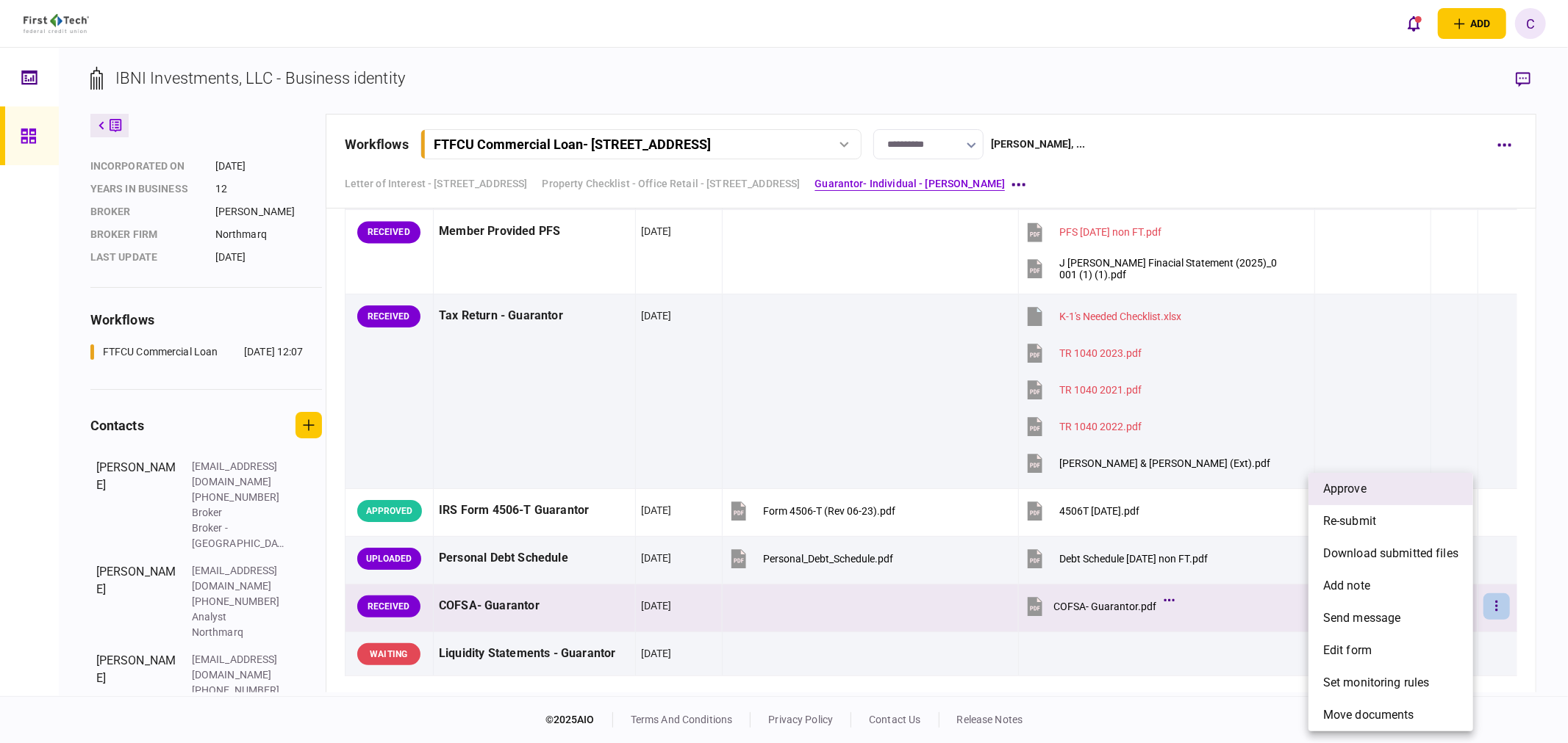
click at [1331, 495] on span "approve" at bounding box center [1344, 489] width 44 height 18
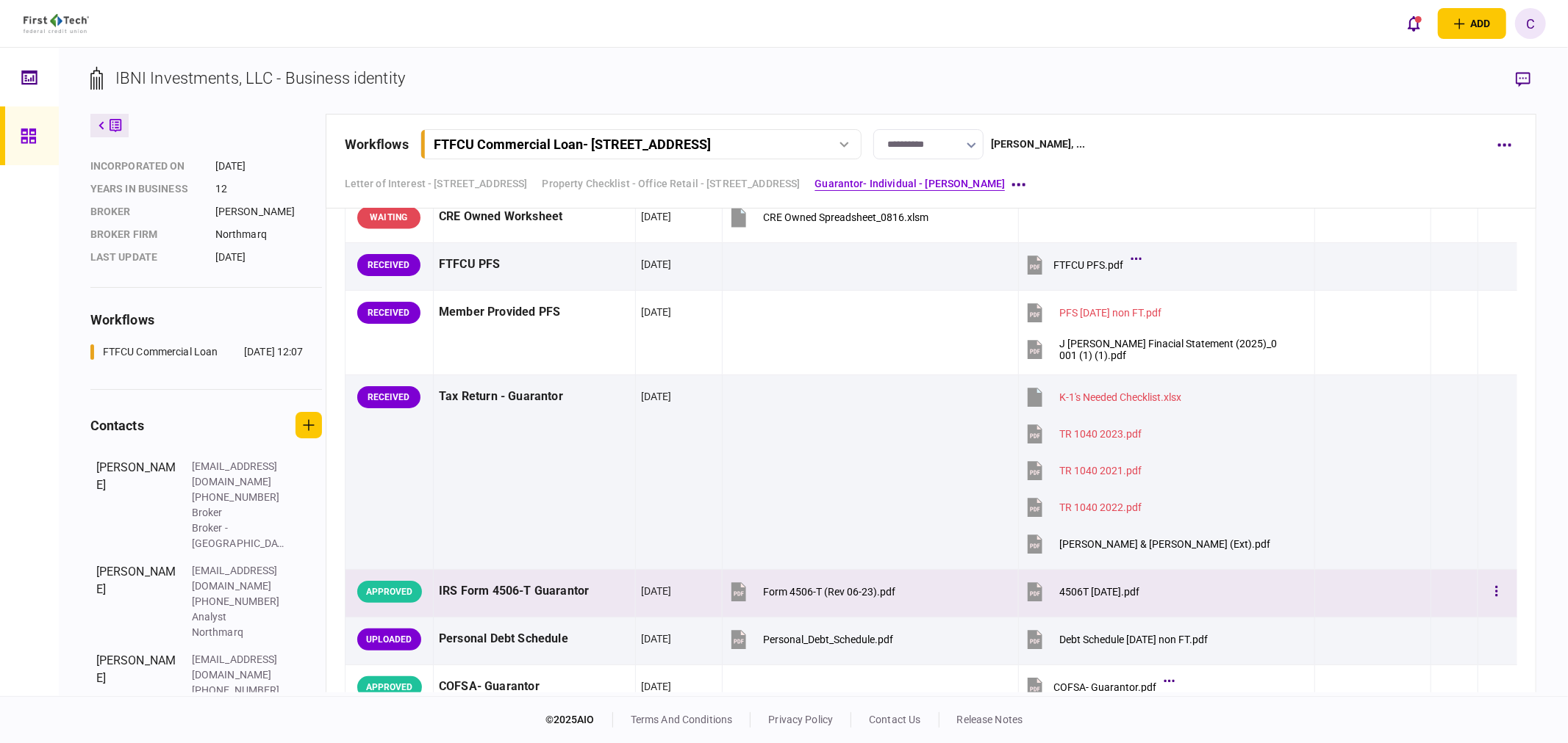
scroll to position [2612, 0]
